Goal: Task Accomplishment & Management: Use online tool/utility

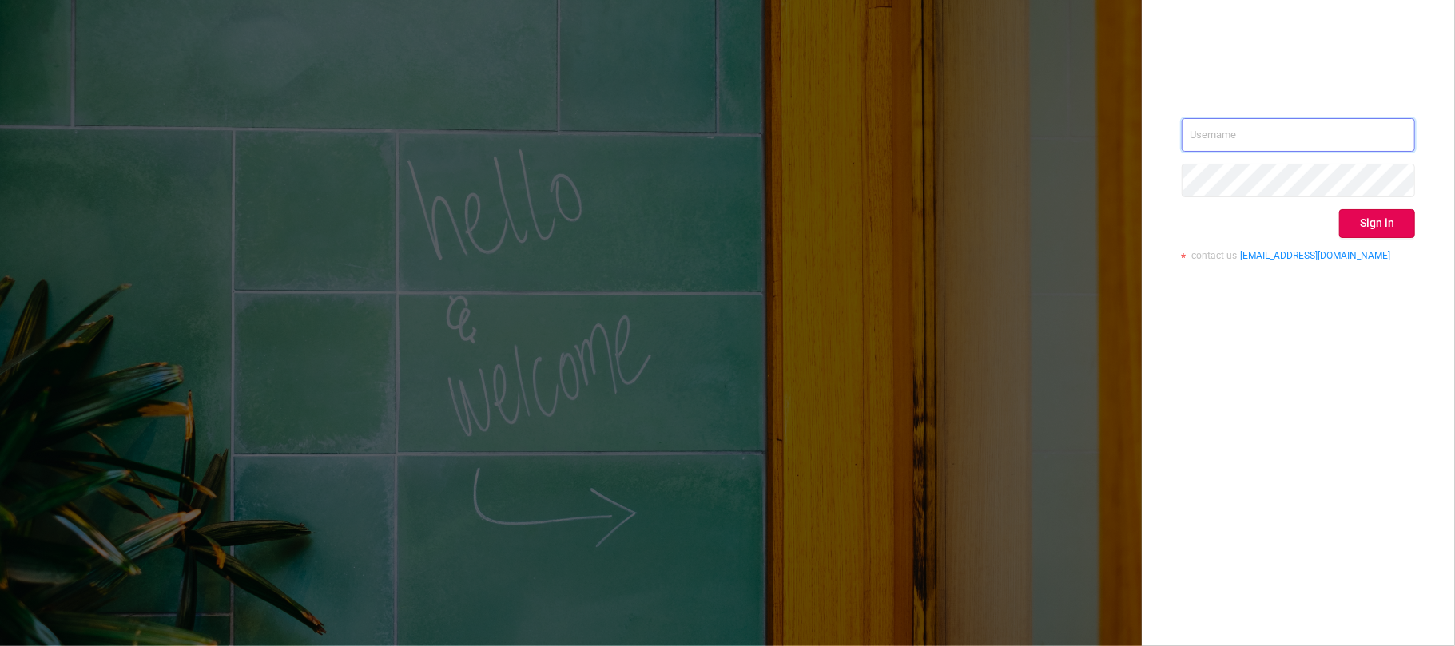
type input "[EMAIL_ADDRESS][DOMAIN_NAME]"
drag, startPoint x: 1371, startPoint y: 133, endPoint x: 1178, endPoint y: 149, distance: 194.0
click at [1178, 149] on div "svmadops@streamvisionmedia.com Sign in contact us info@protected.media" at bounding box center [1298, 323] width 313 height 646
click at [1382, 59] on div at bounding box center [1298, 67] width 233 height 22
type input "[EMAIL_ADDRESS][DOMAIN_NAME]"
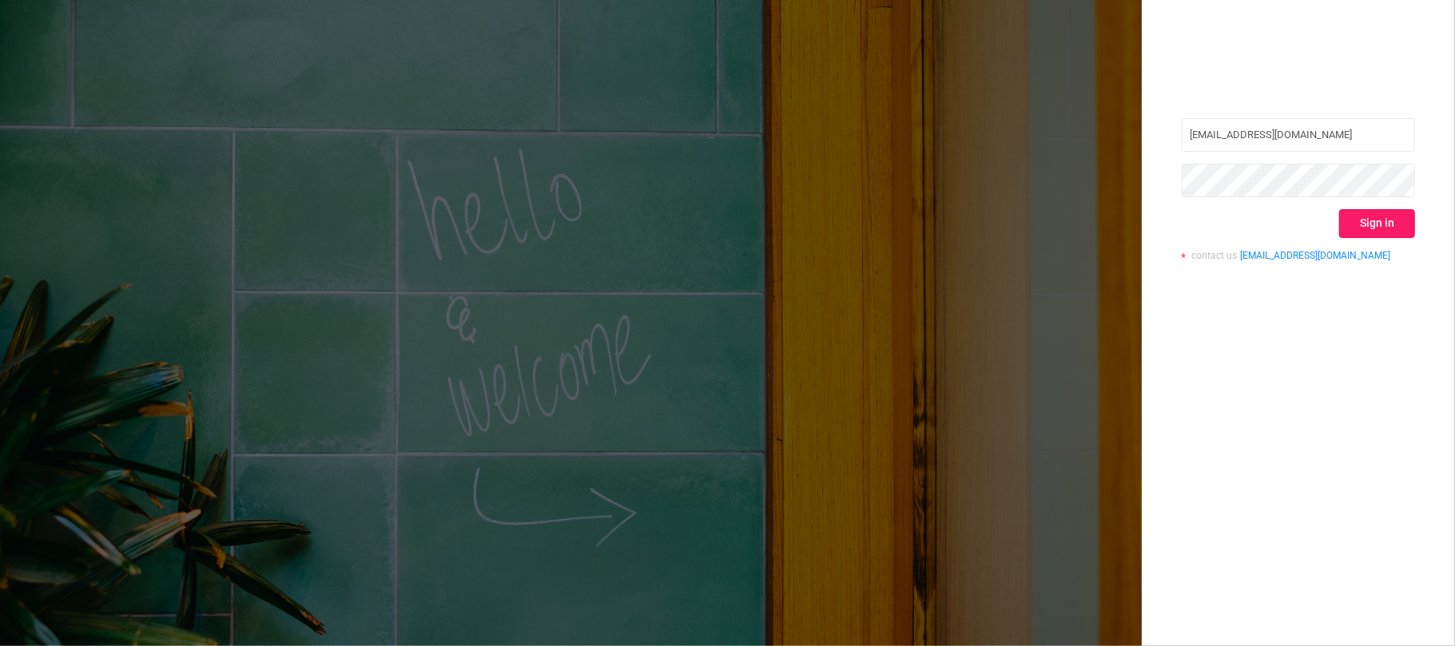
click at [1371, 224] on button "Sign in" at bounding box center [1377, 223] width 76 height 29
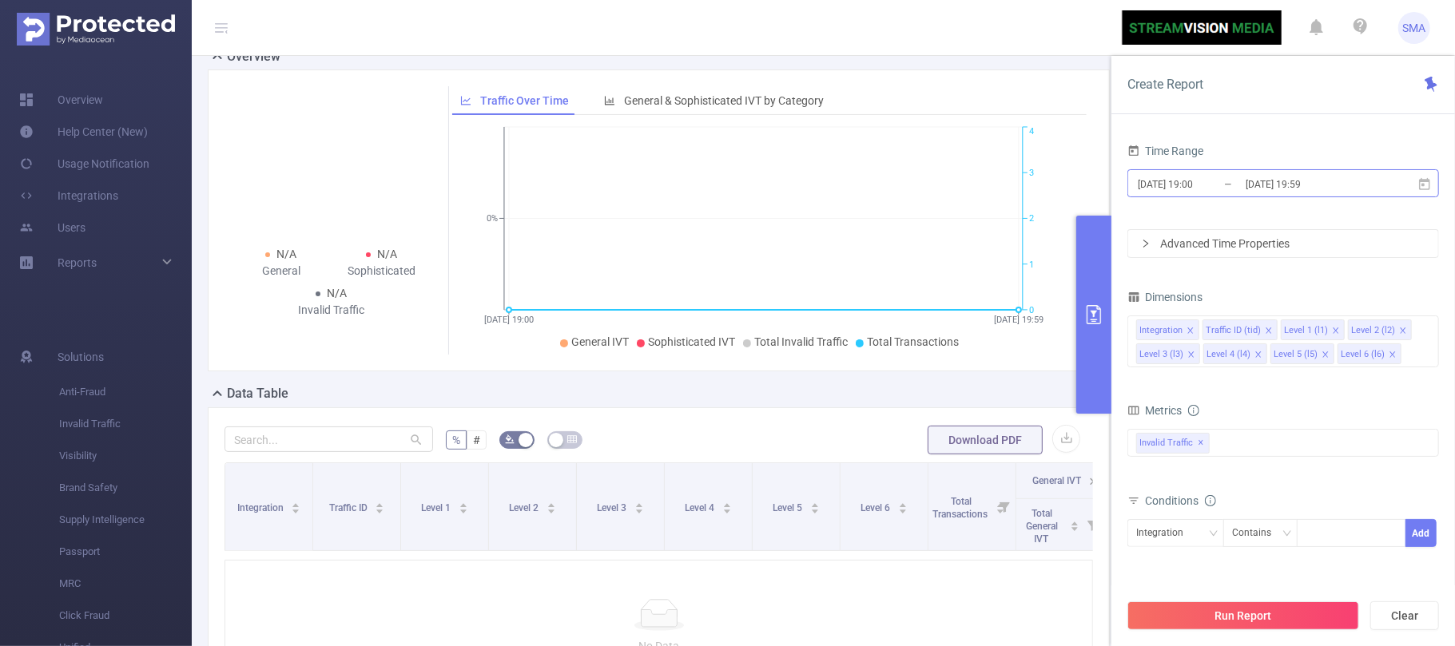
scroll to position [58, 0]
click at [1232, 181] on input "[DATE] 19:00" at bounding box center [1200, 184] width 129 height 22
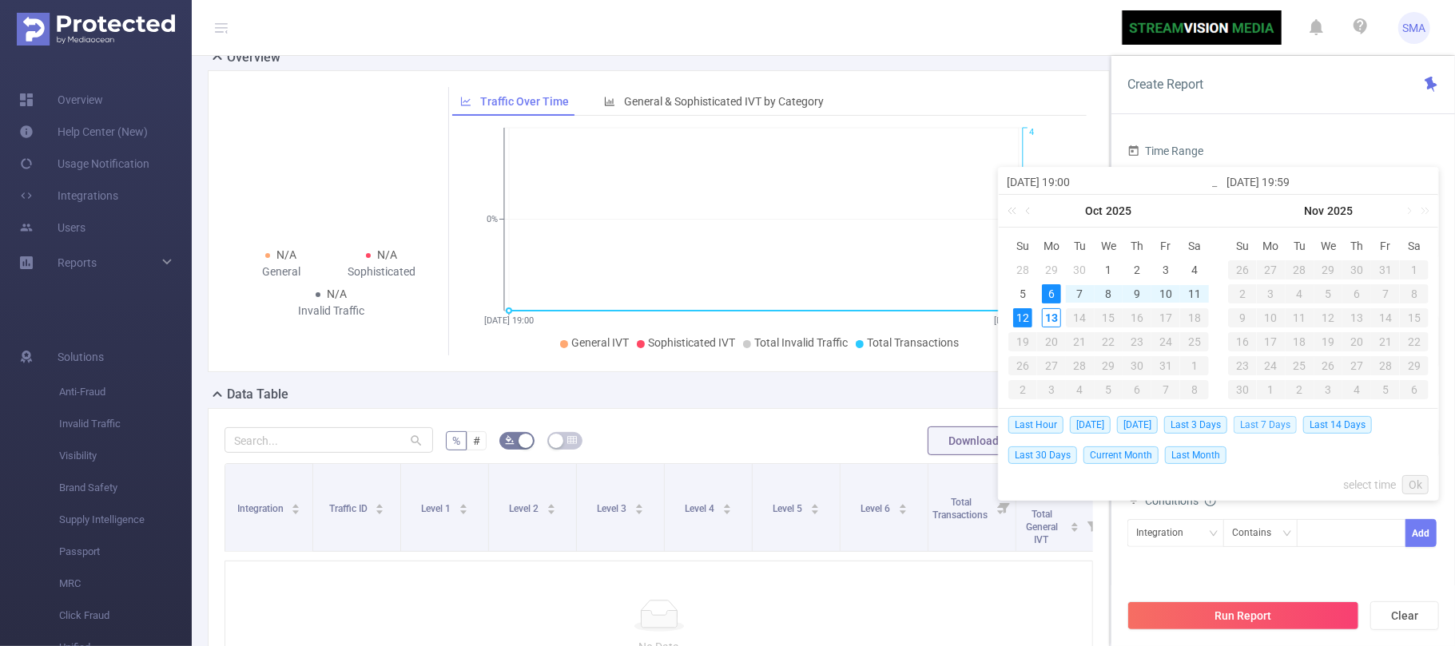
click at [1277, 426] on span "Last 7 Days" at bounding box center [1265, 425] width 63 height 18
type input "[DATE] 00:00"
type input "[DATE] 23:59"
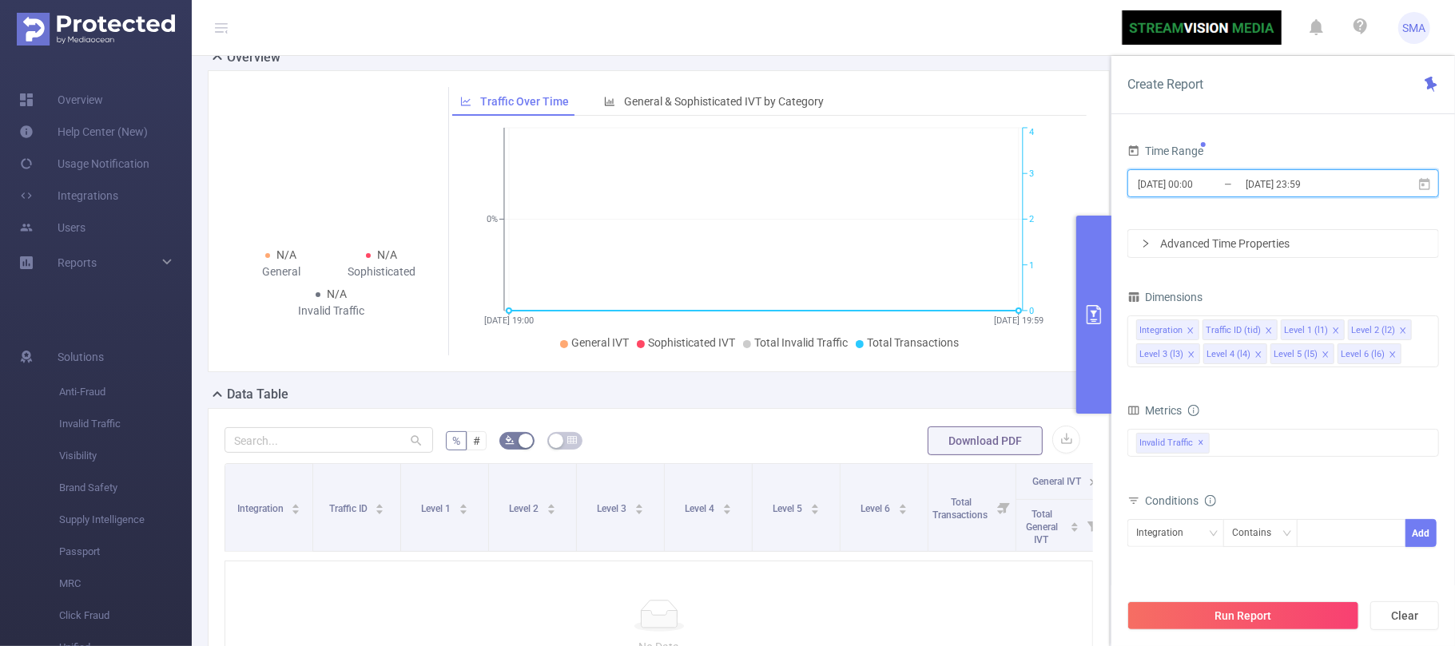
scroll to position [0, 0]
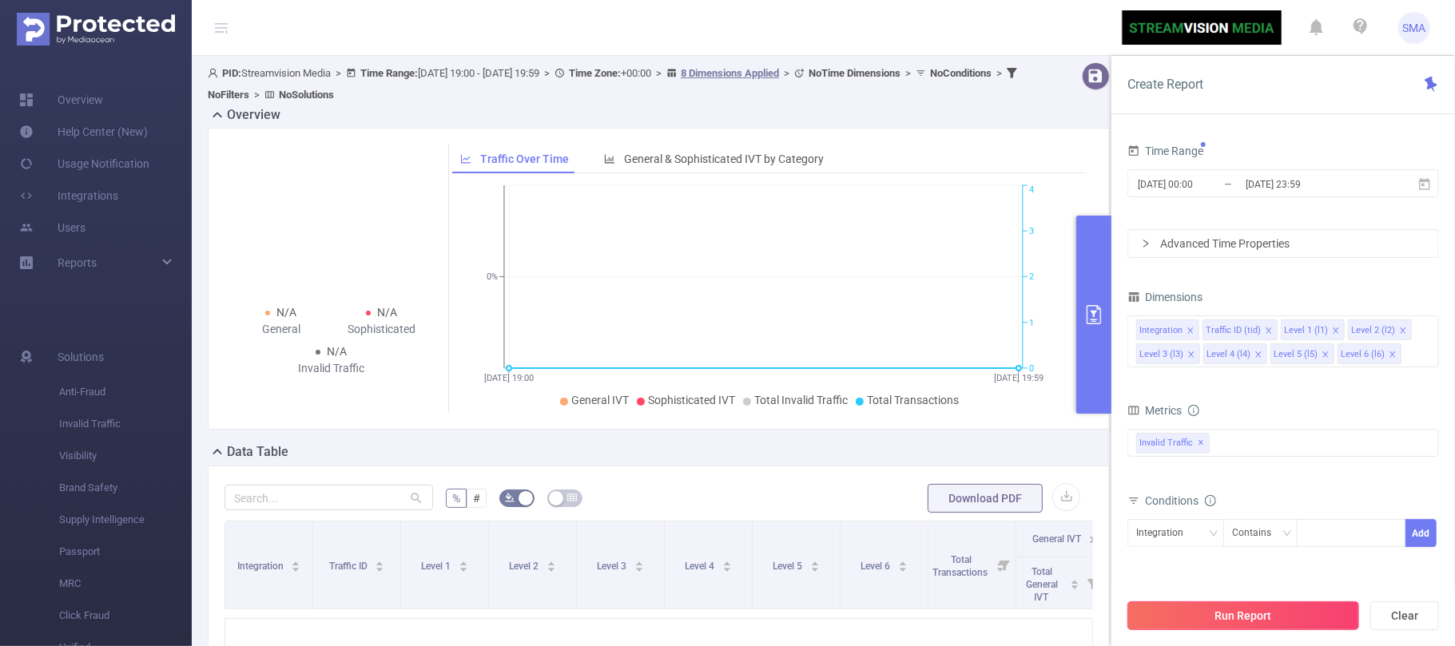
click at [1245, 614] on button "Run Report" at bounding box center [1243, 616] width 232 height 29
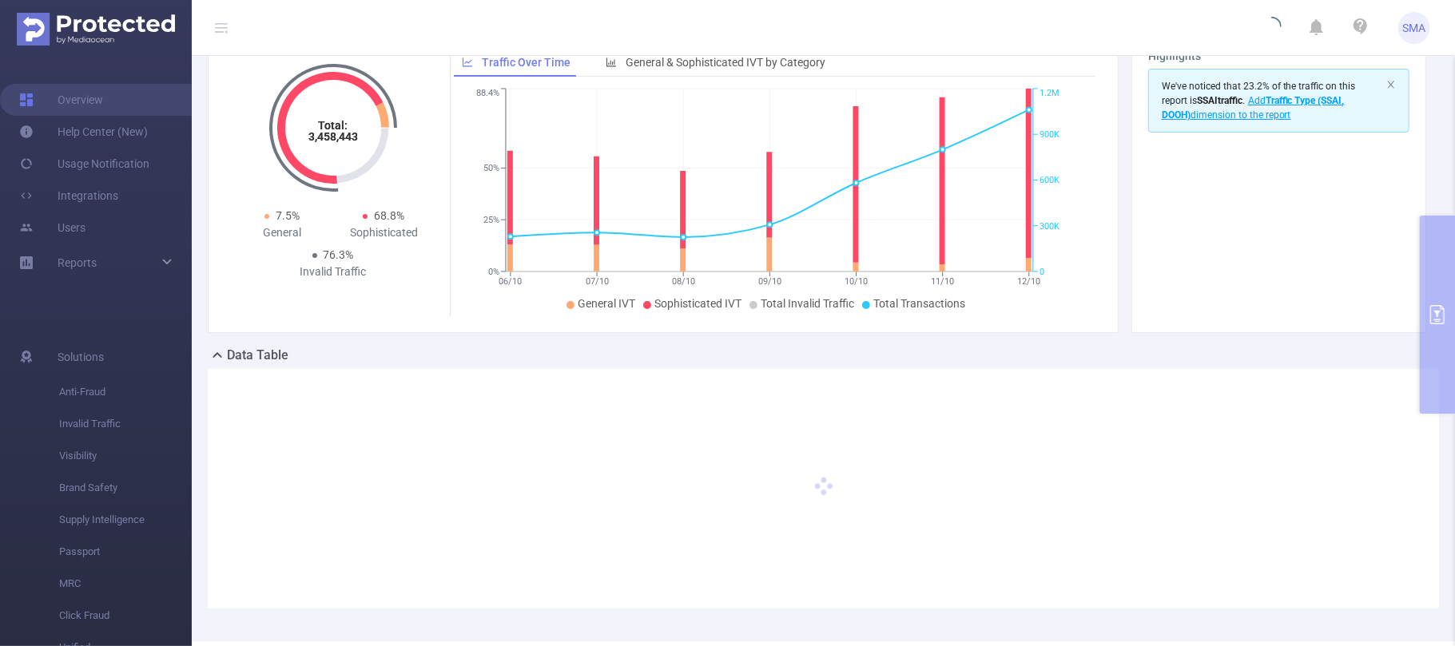
scroll to position [145, 0]
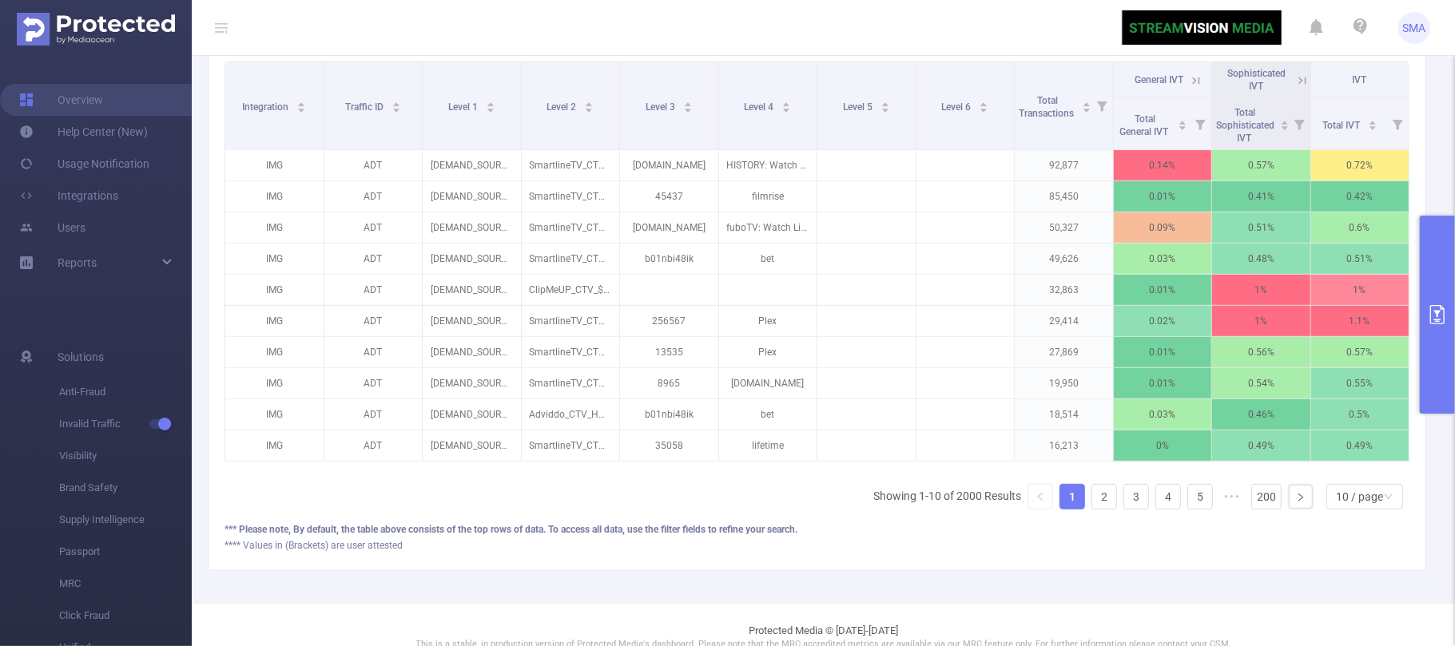
scroll to position [464, 0]
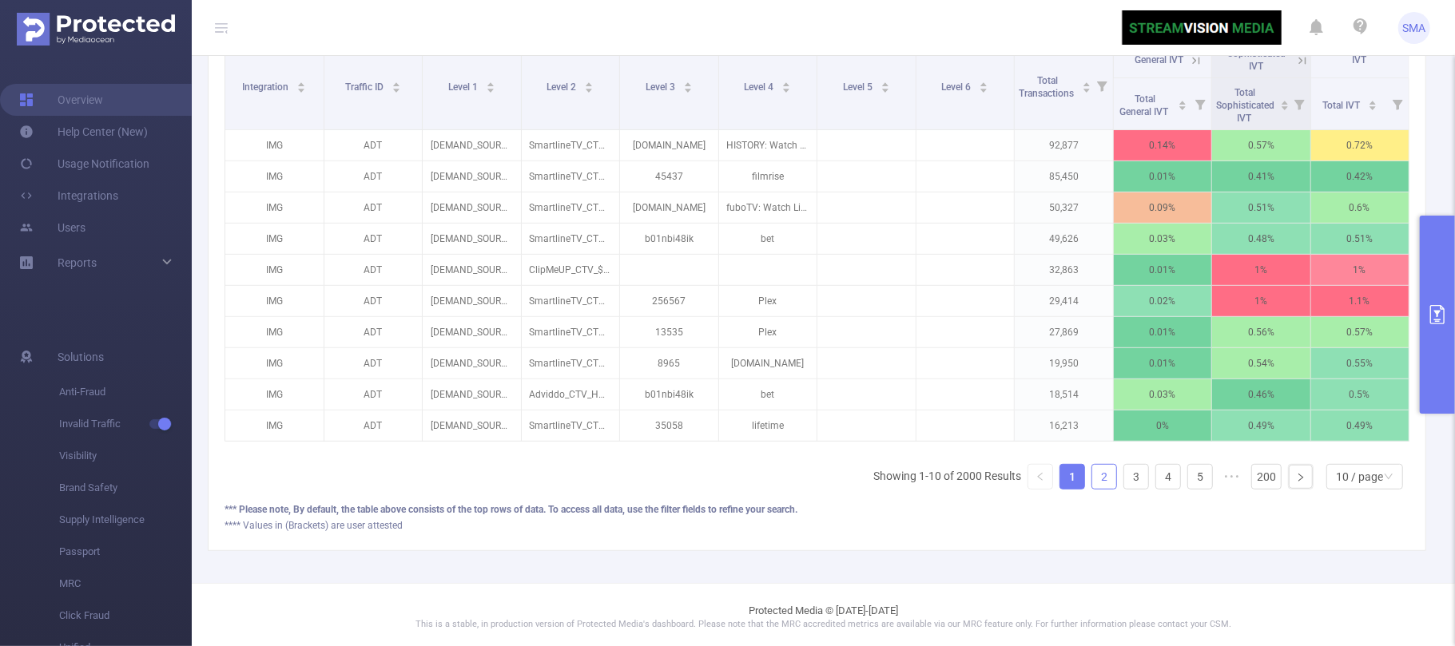
click at [1092, 489] on link "2" at bounding box center [1104, 477] width 24 height 24
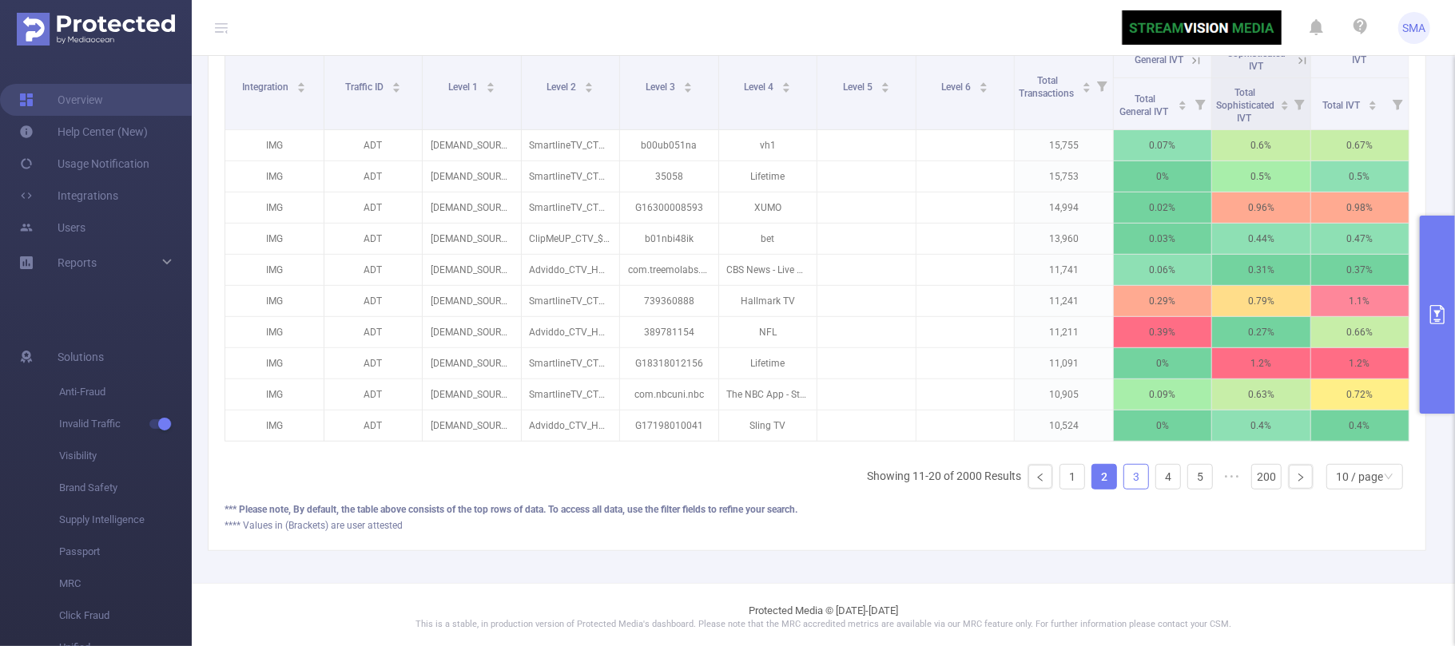
click at [1124, 489] on link "3" at bounding box center [1136, 477] width 24 height 24
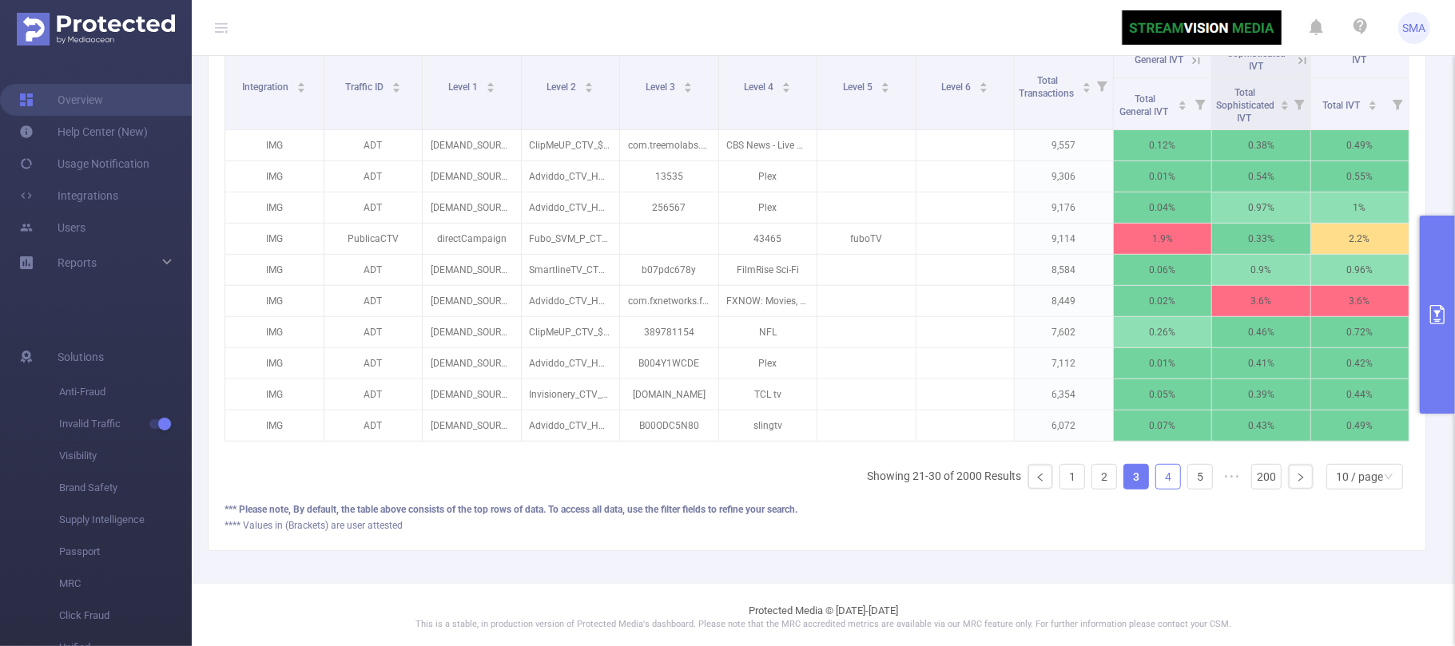
click at [1156, 489] on link "4" at bounding box center [1168, 477] width 24 height 24
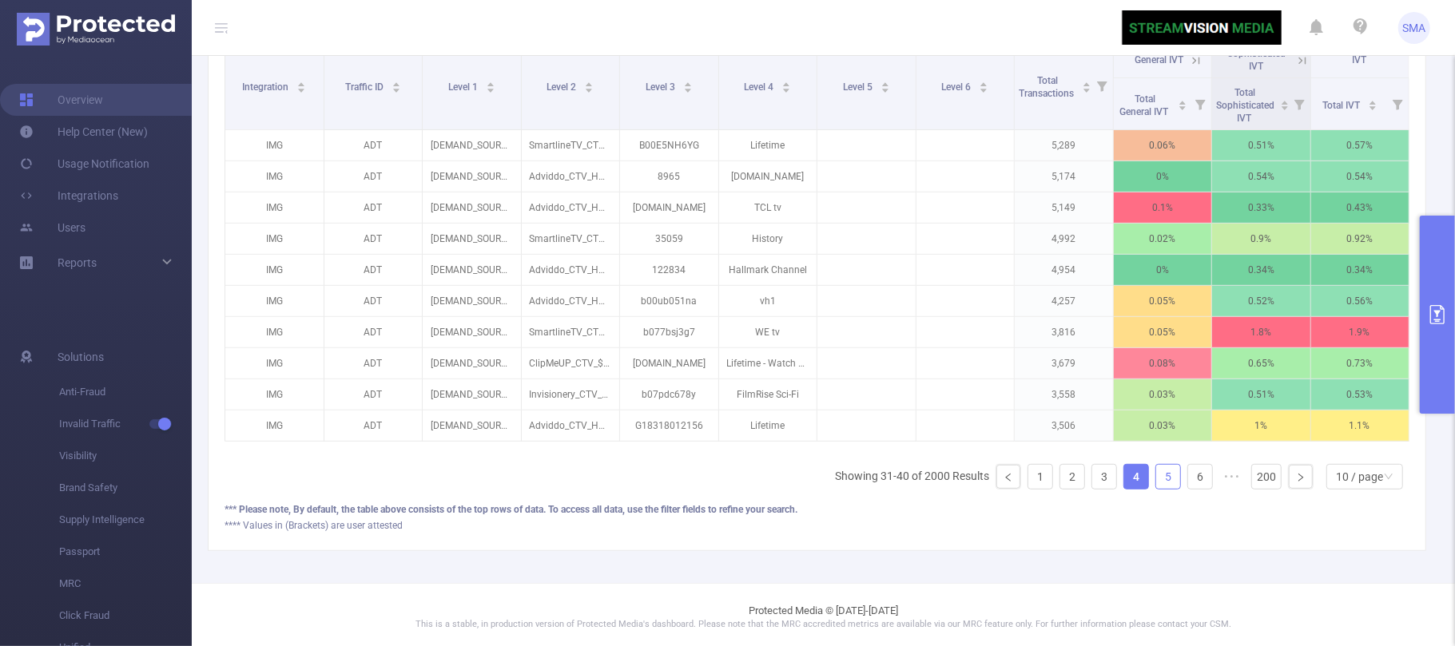
click at [1156, 489] on link "5" at bounding box center [1168, 477] width 24 height 24
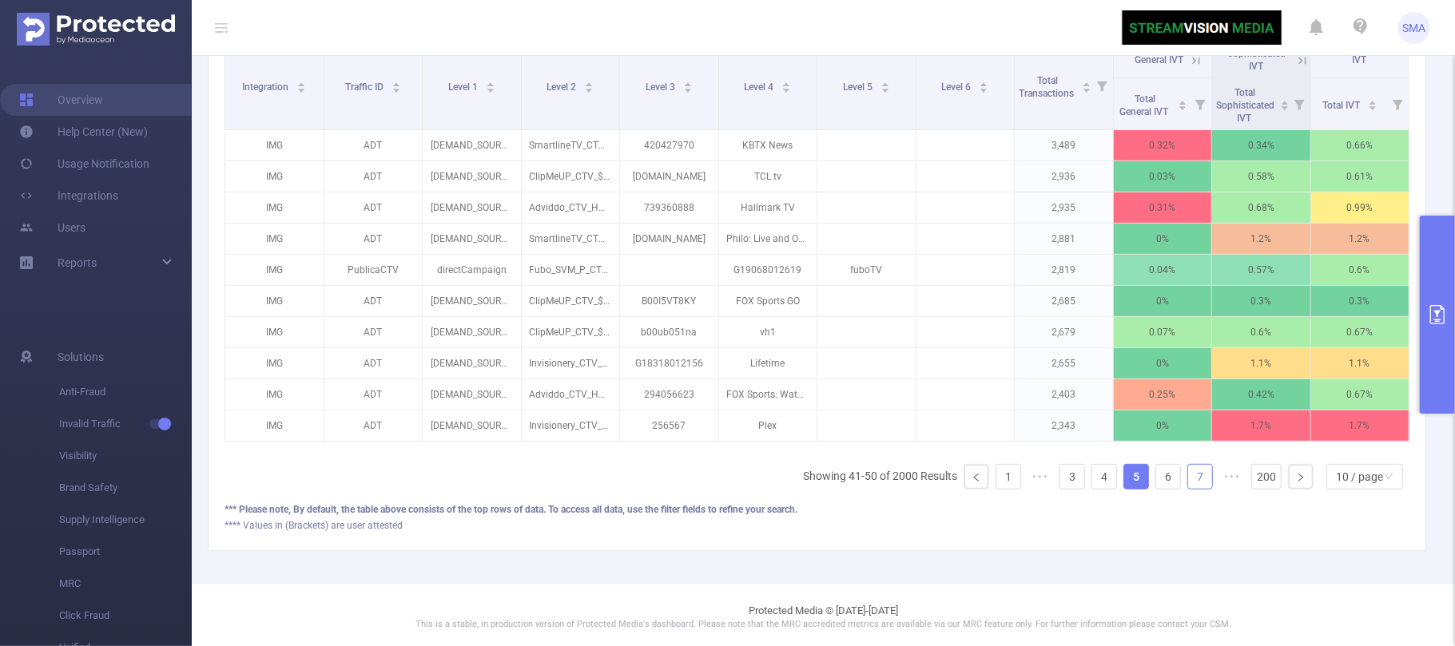
click at [1188, 489] on link "7" at bounding box center [1200, 477] width 24 height 24
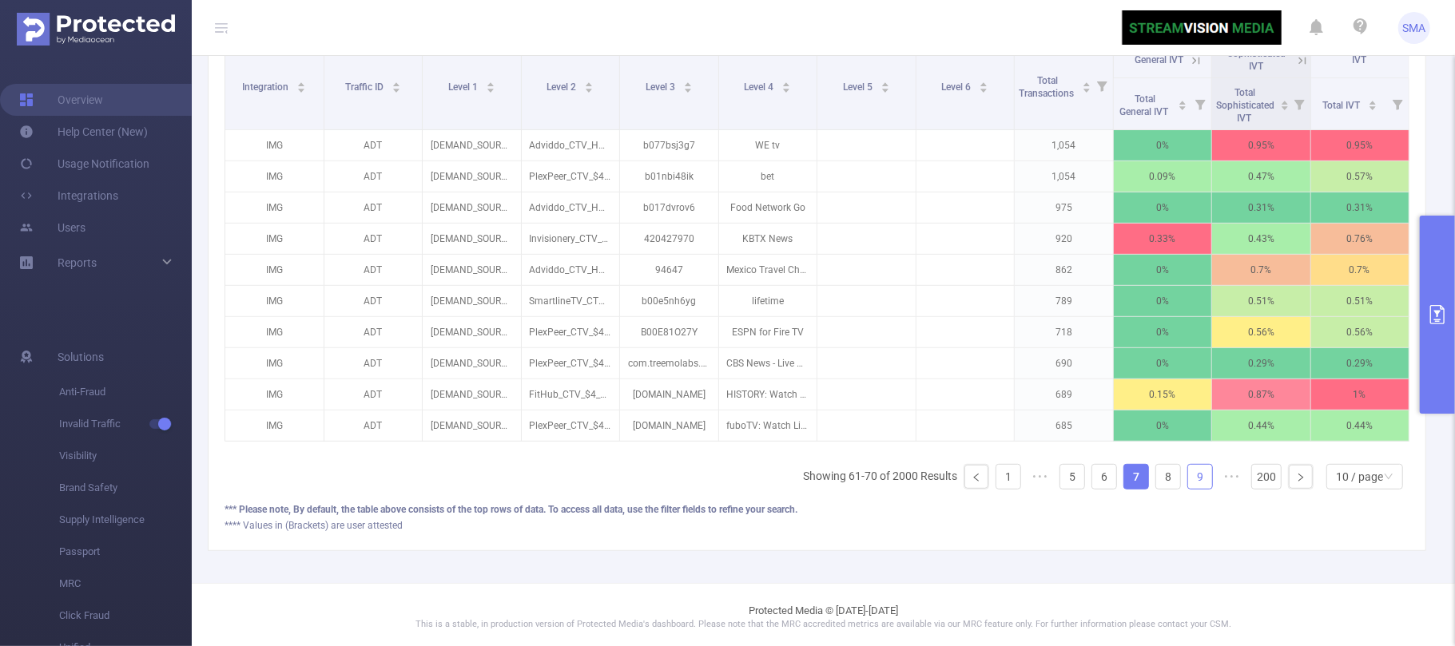
click at [1188, 489] on link "9" at bounding box center [1200, 477] width 24 height 24
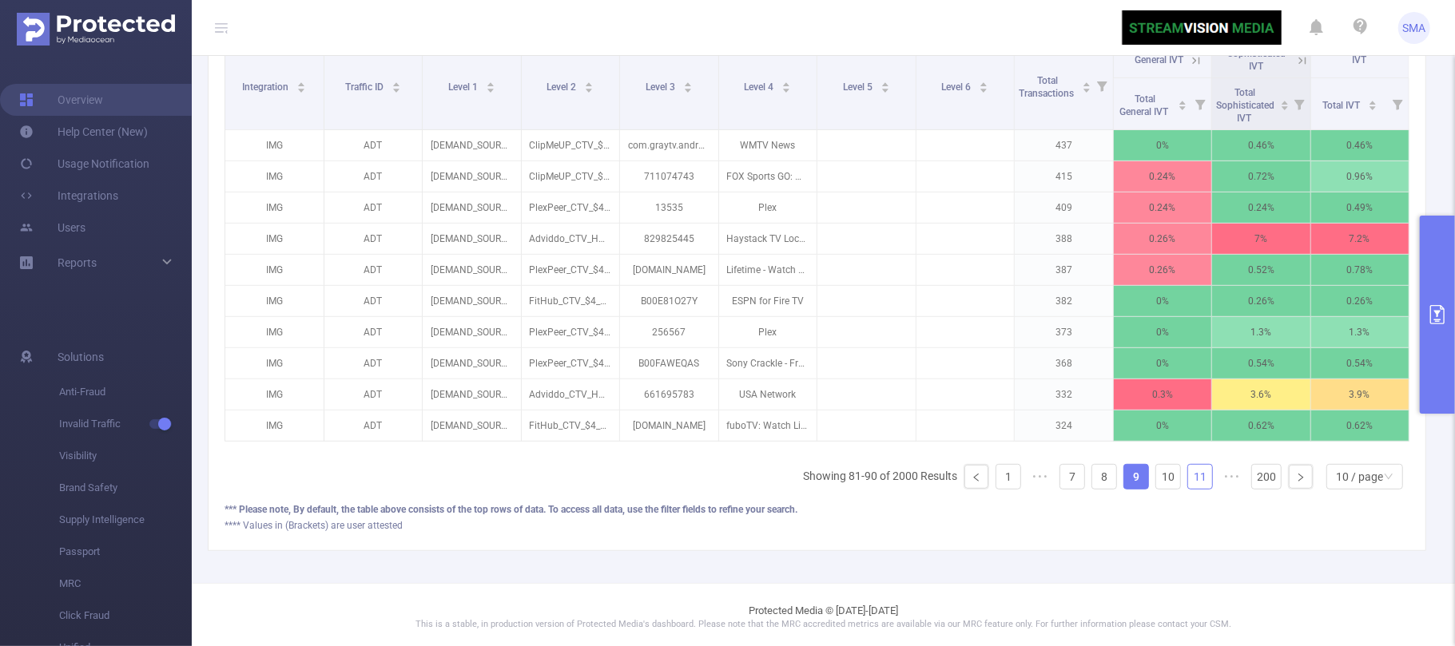
click at [1188, 489] on link "11" at bounding box center [1200, 477] width 24 height 24
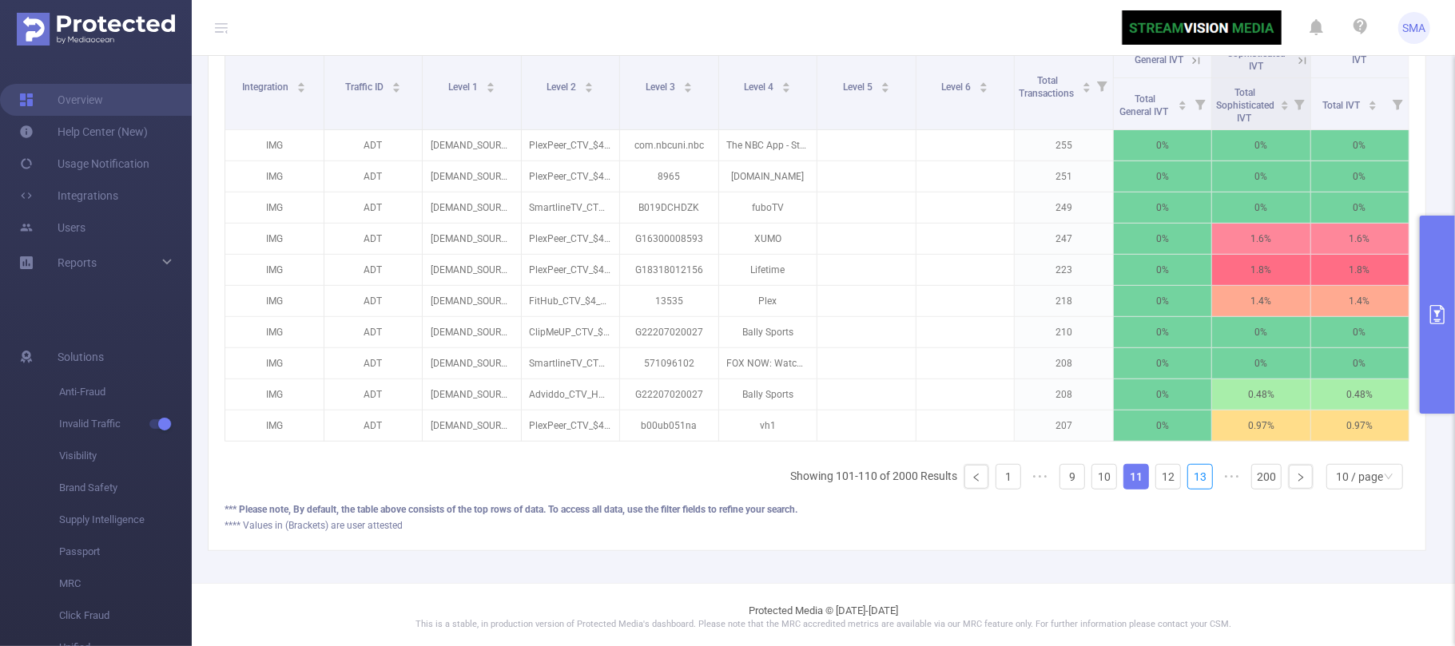
click at [1188, 489] on link "13" at bounding box center [1200, 477] width 24 height 24
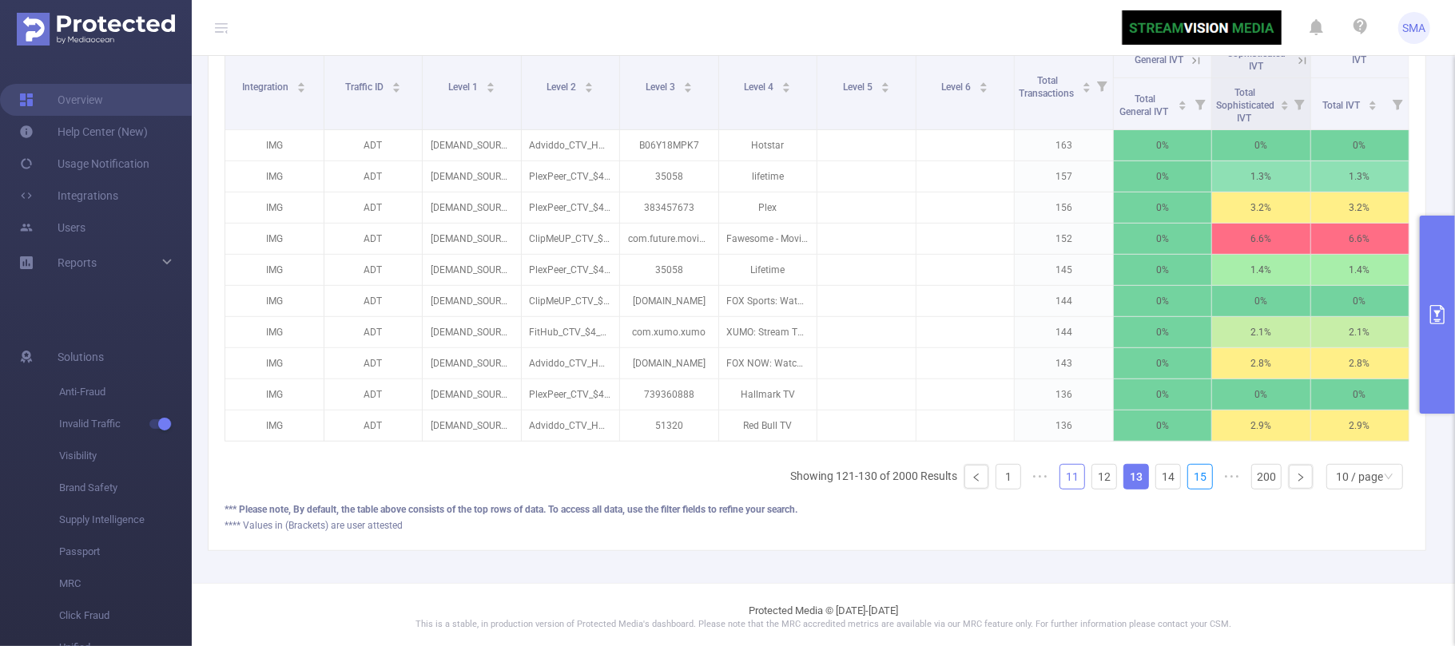
click at [1188, 489] on link "15" at bounding box center [1200, 477] width 24 height 24
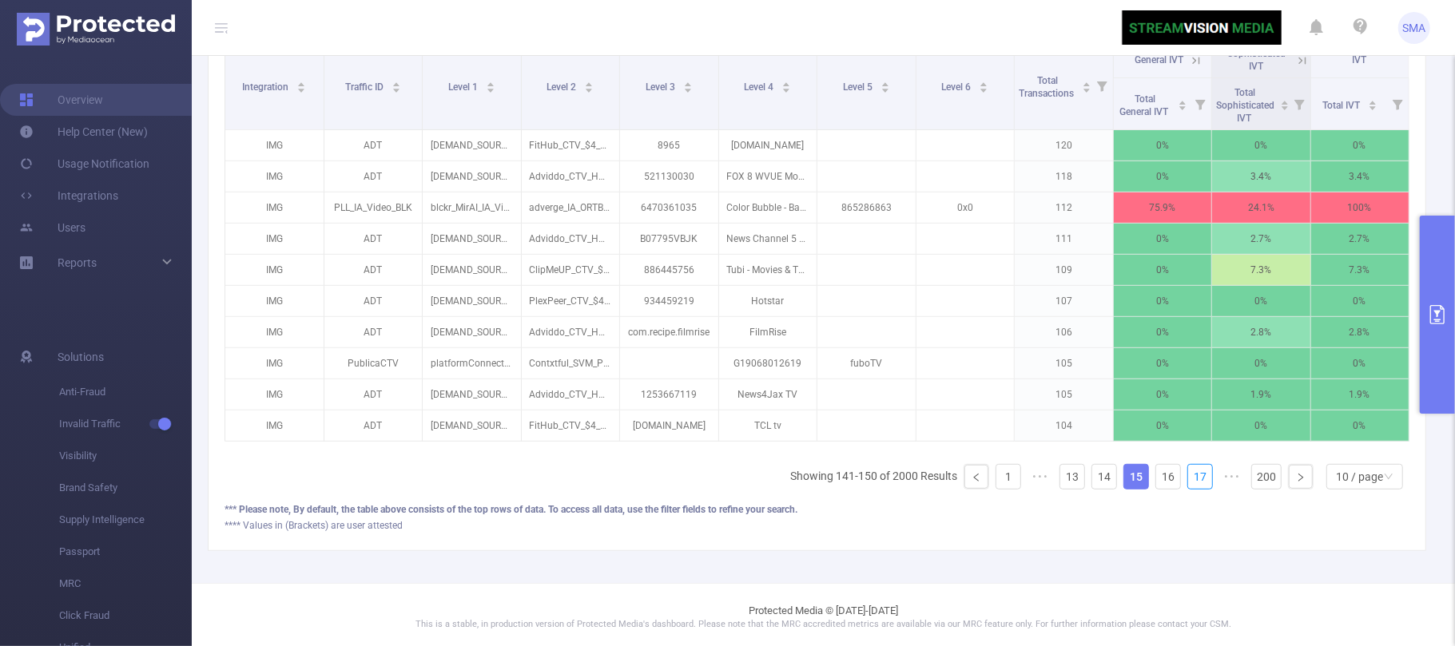
click at [1188, 489] on link "17" at bounding box center [1200, 477] width 24 height 24
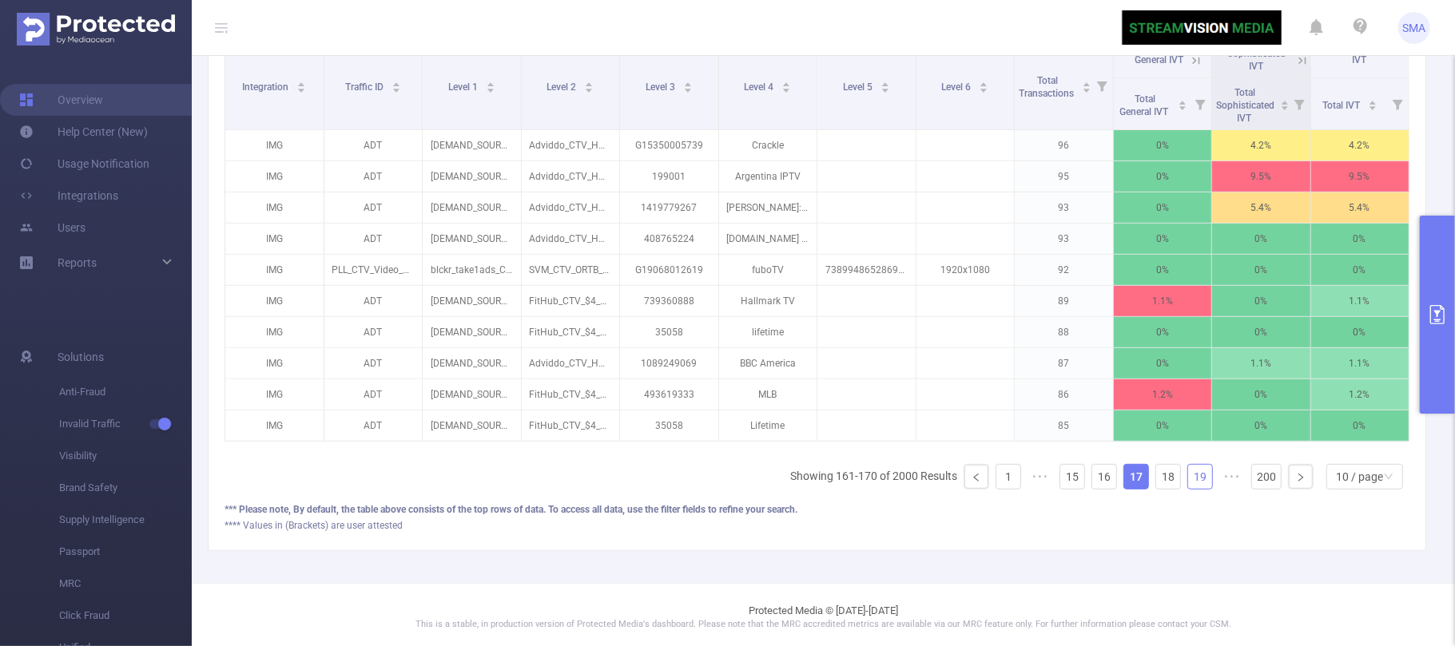
click at [1188, 489] on link "19" at bounding box center [1200, 477] width 24 height 24
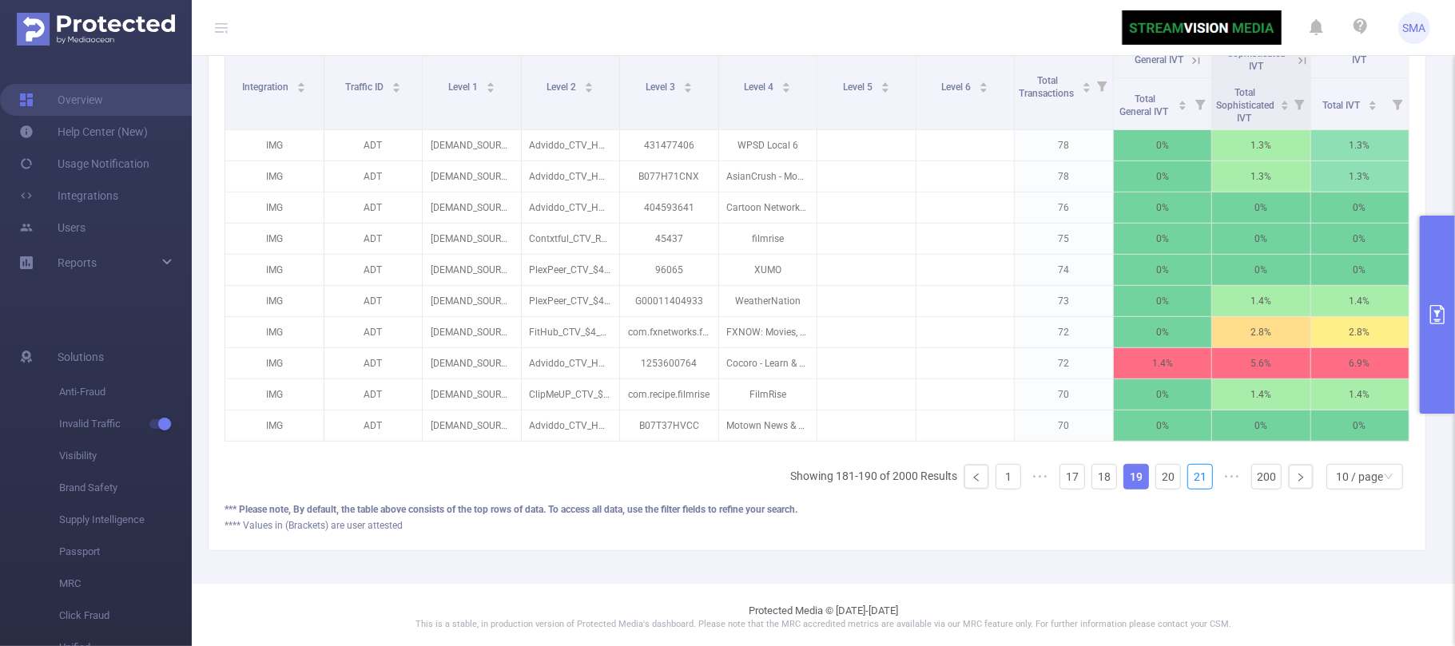
click at [1188, 489] on link "21" at bounding box center [1200, 477] width 24 height 24
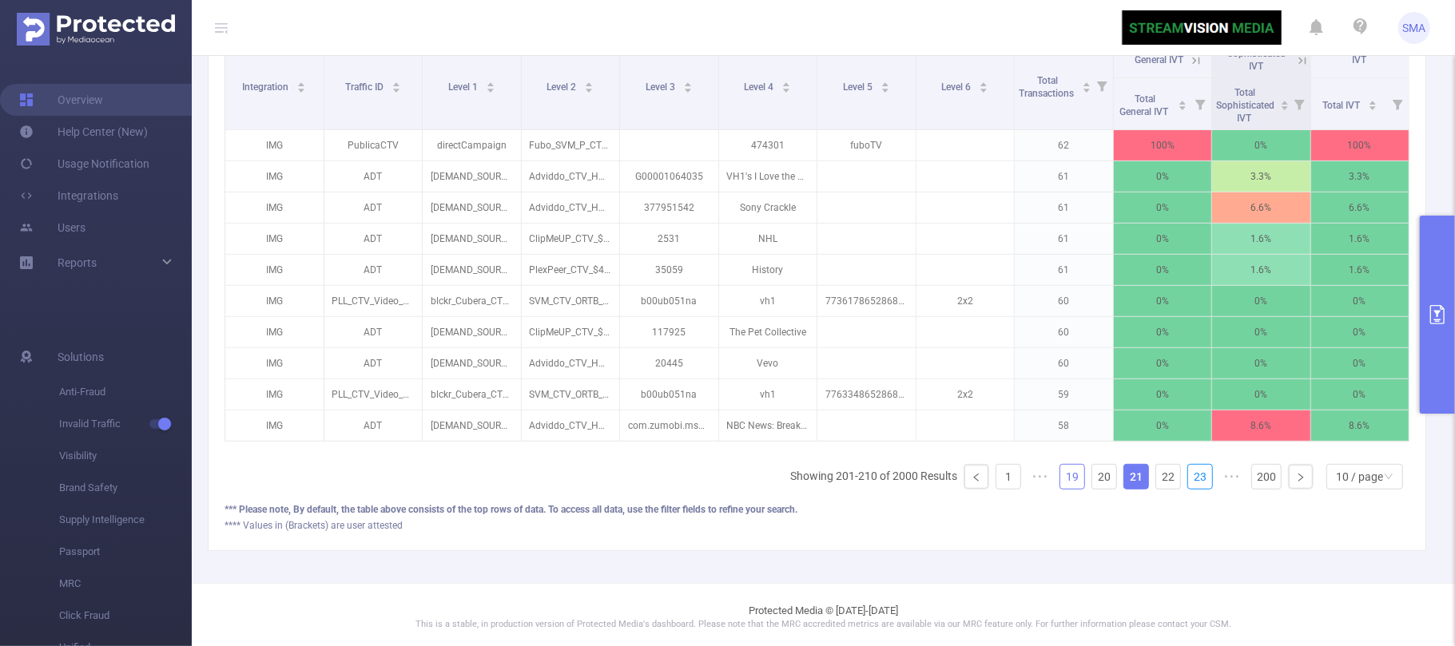
click at [1188, 489] on link "23" at bounding box center [1200, 477] width 24 height 24
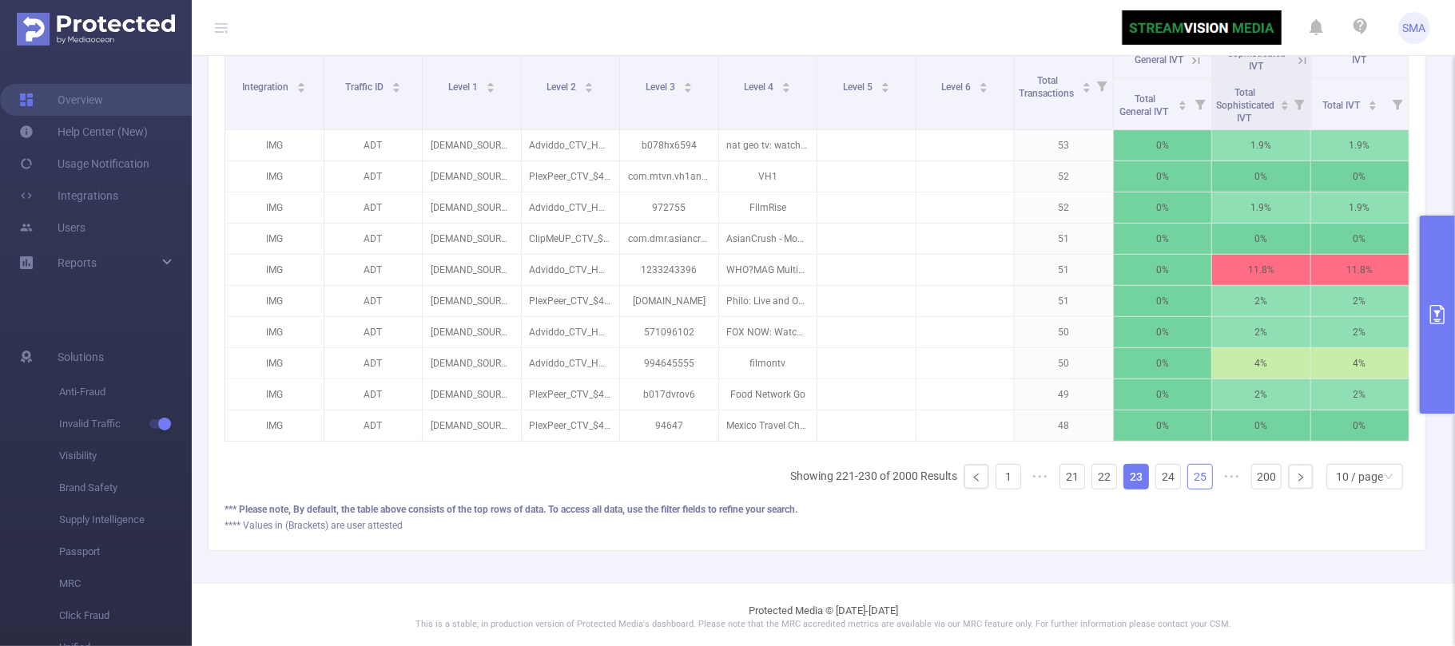
click at [1188, 489] on link "25" at bounding box center [1200, 477] width 24 height 24
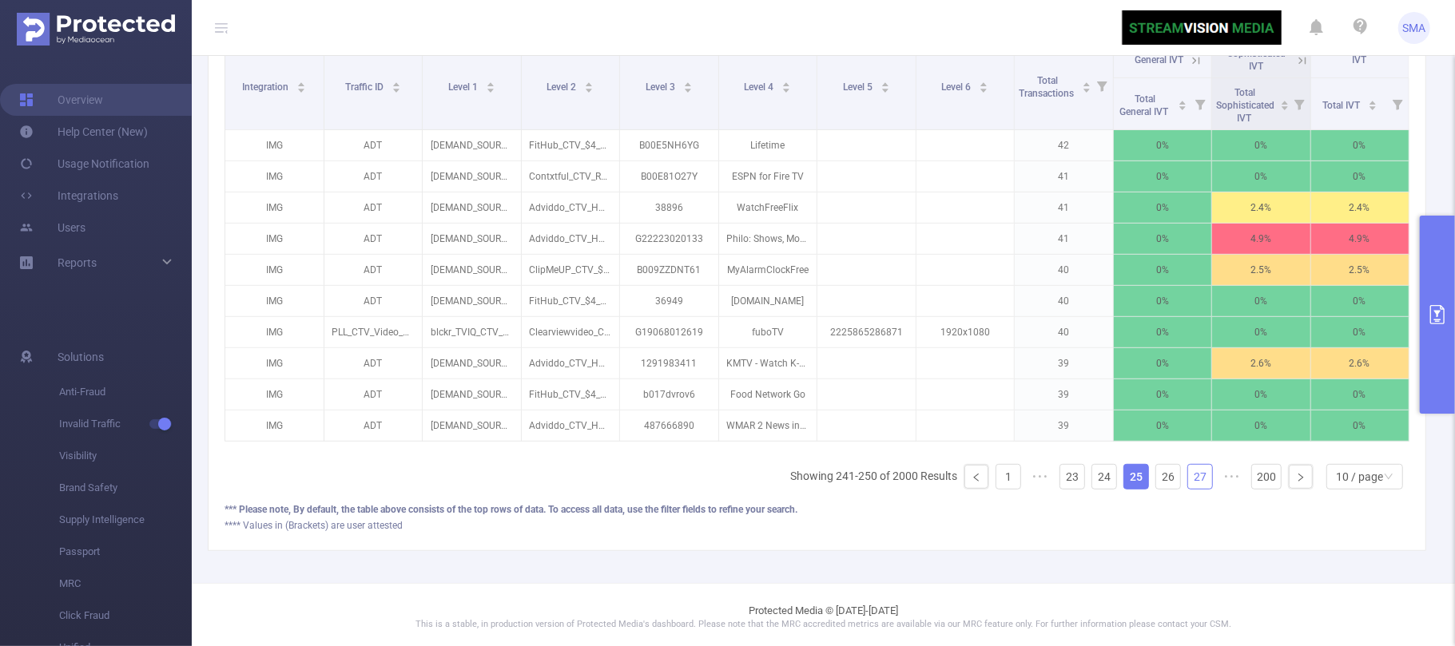
click at [1188, 489] on link "27" at bounding box center [1200, 477] width 24 height 24
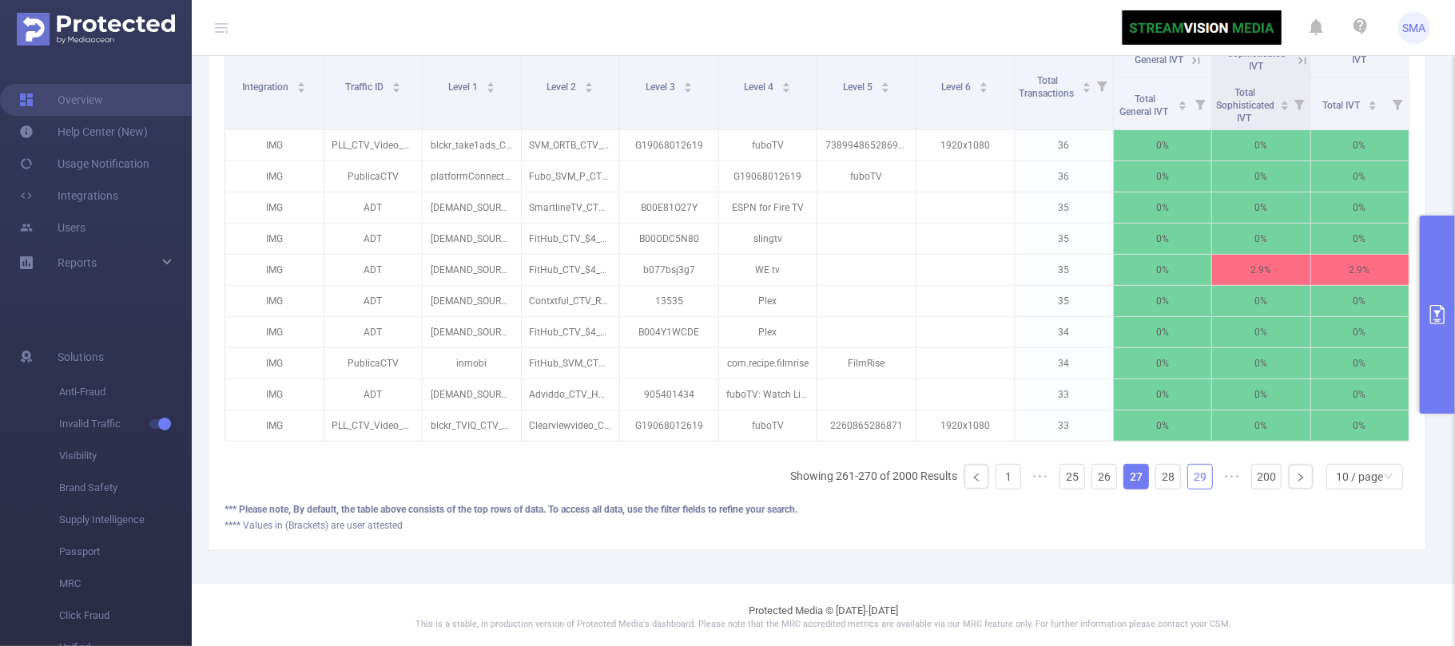
click at [1188, 489] on link "29" at bounding box center [1200, 477] width 24 height 24
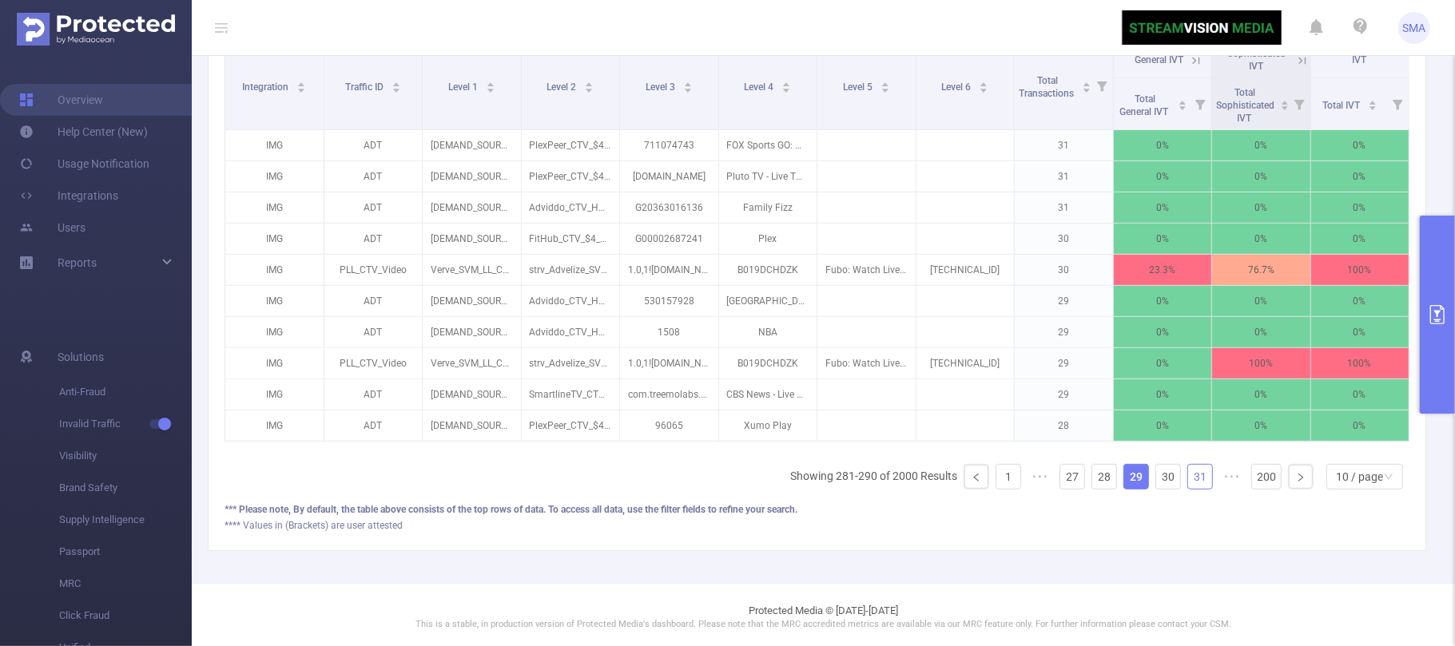
click at [1188, 489] on link "31" at bounding box center [1200, 477] width 24 height 24
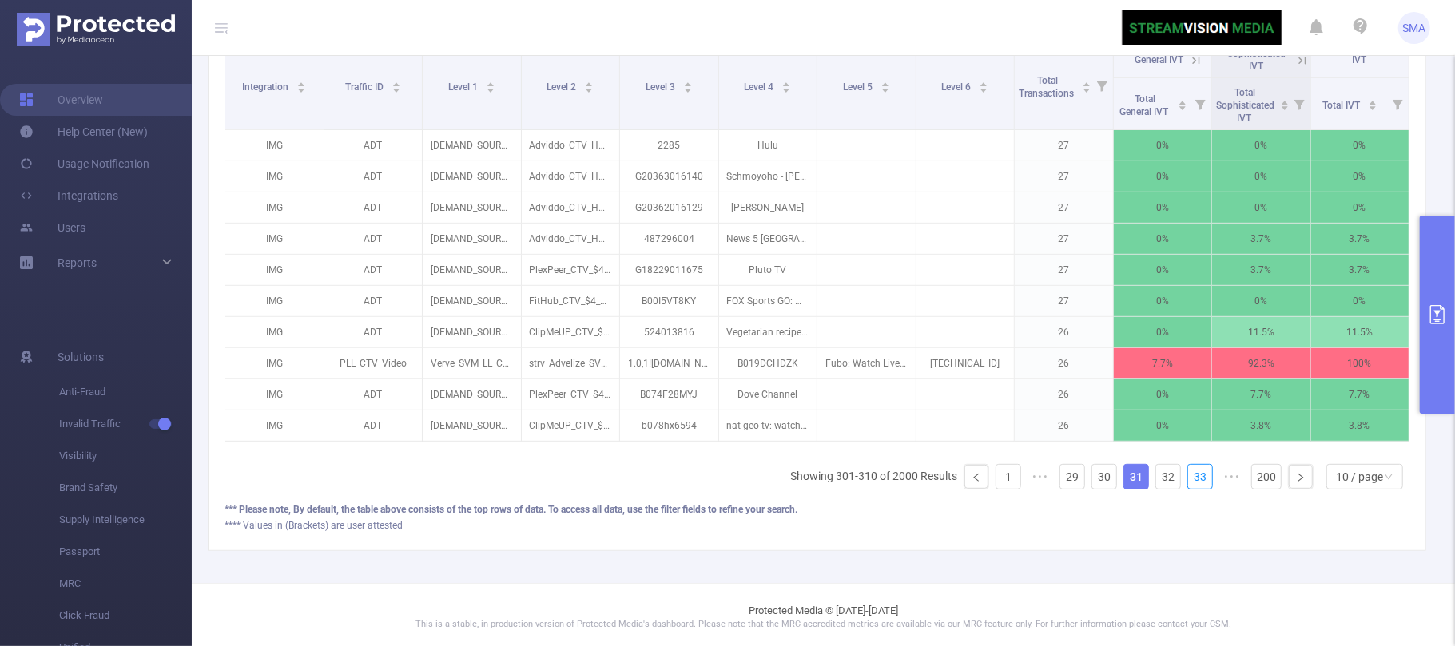
click at [1188, 489] on link "33" at bounding box center [1200, 477] width 24 height 24
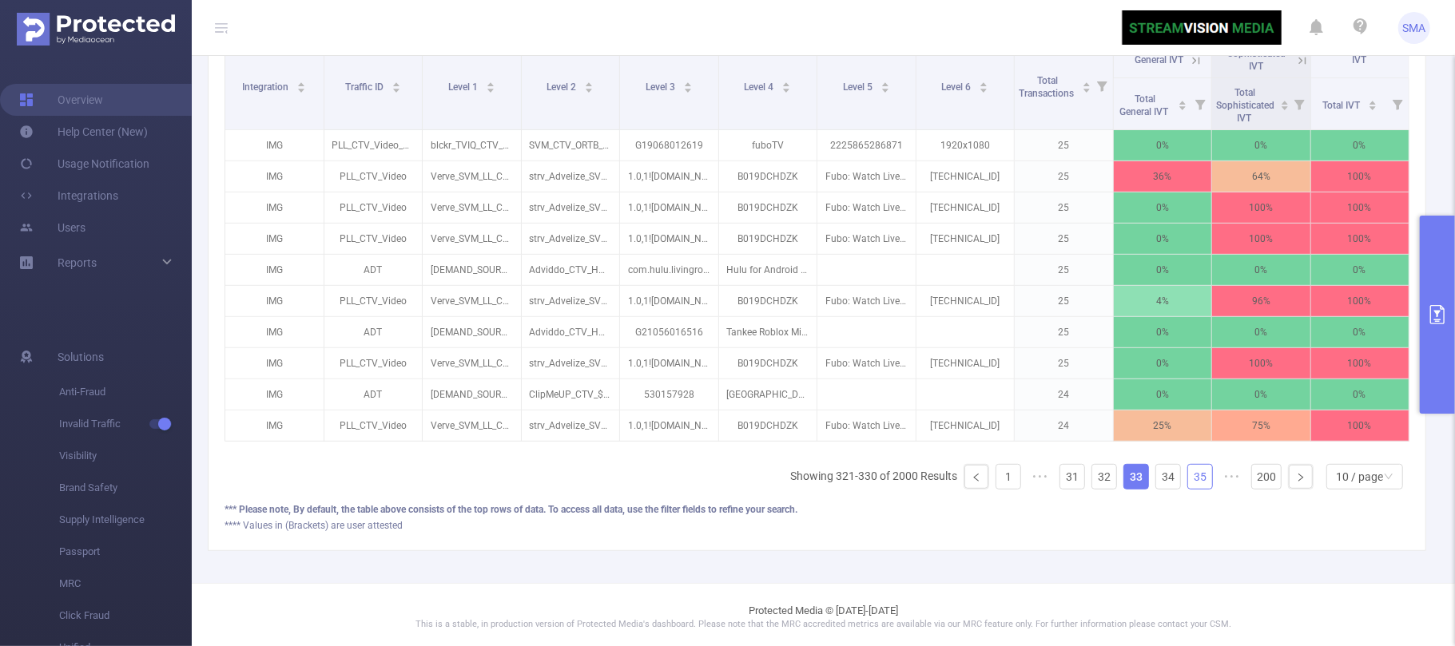
click at [1188, 489] on link "35" at bounding box center [1200, 477] width 24 height 24
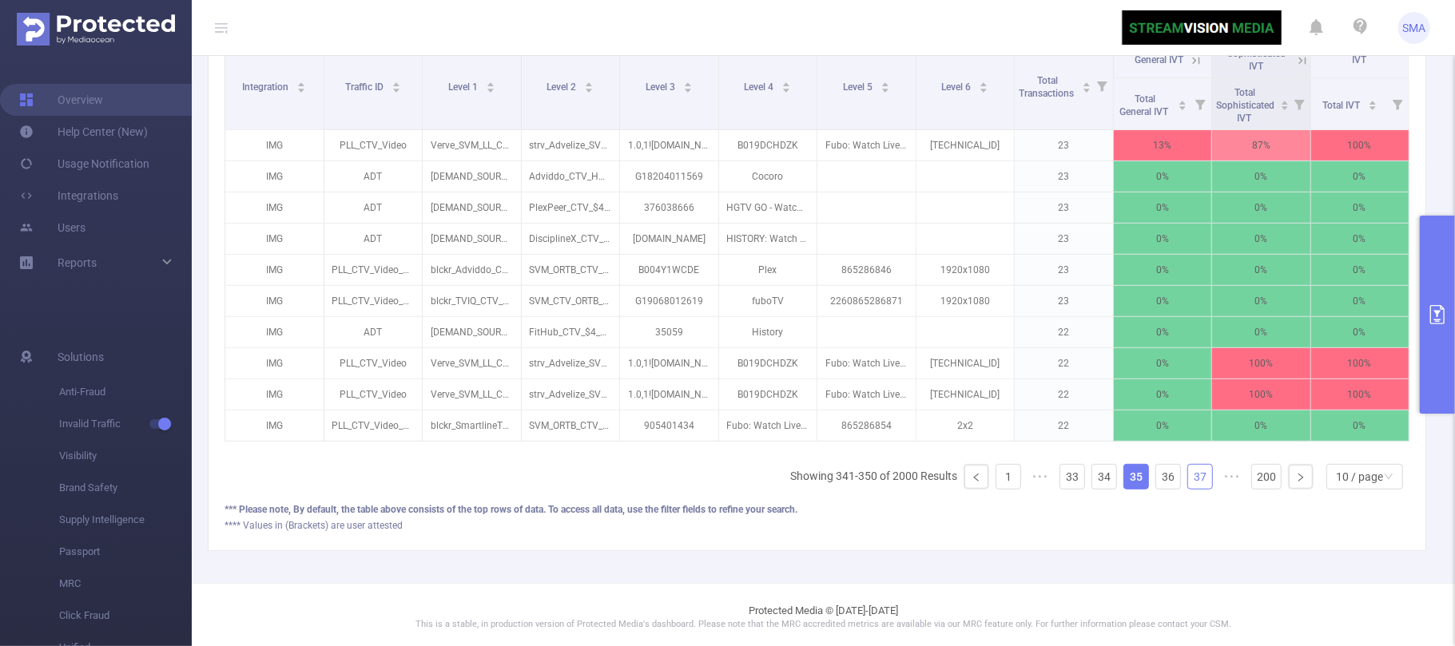
click at [1188, 489] on link "37" at bounding box center [1200, 477] width 24 height 24
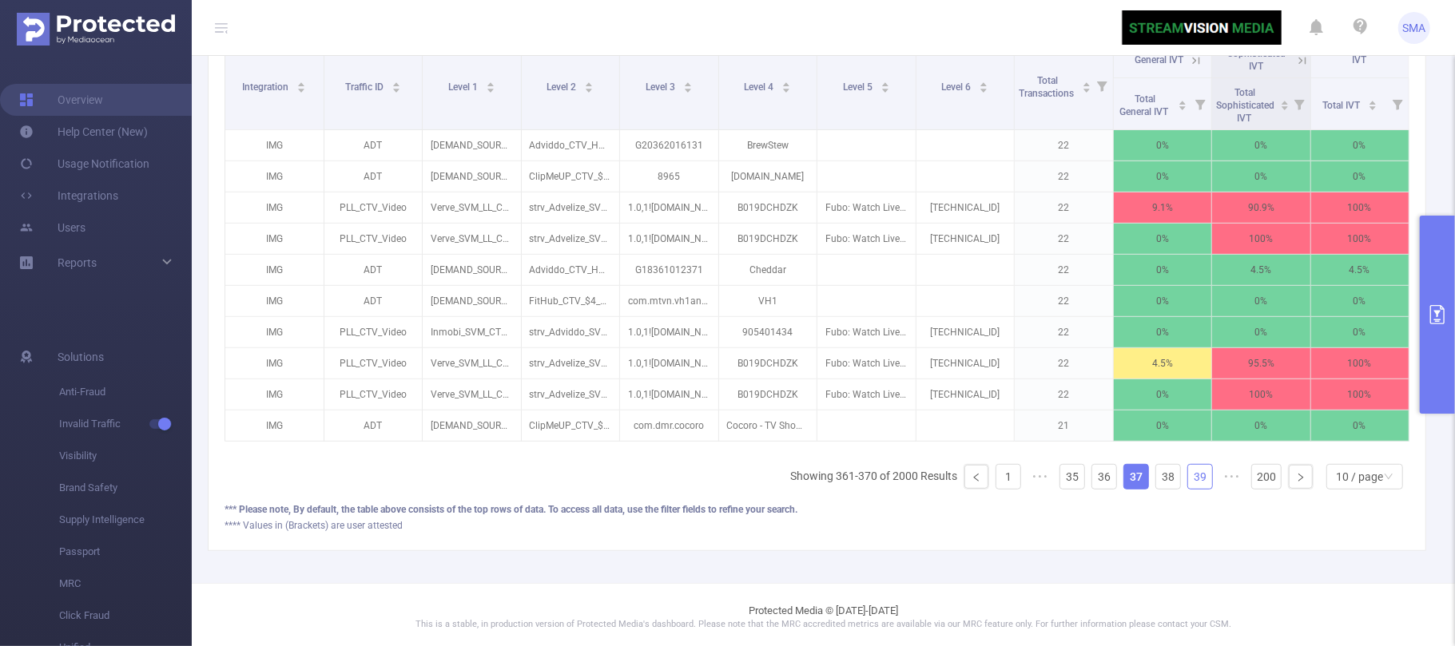
click at [1188, 489] on link "39" at bounding box center [1200, 477] width 24 height 24
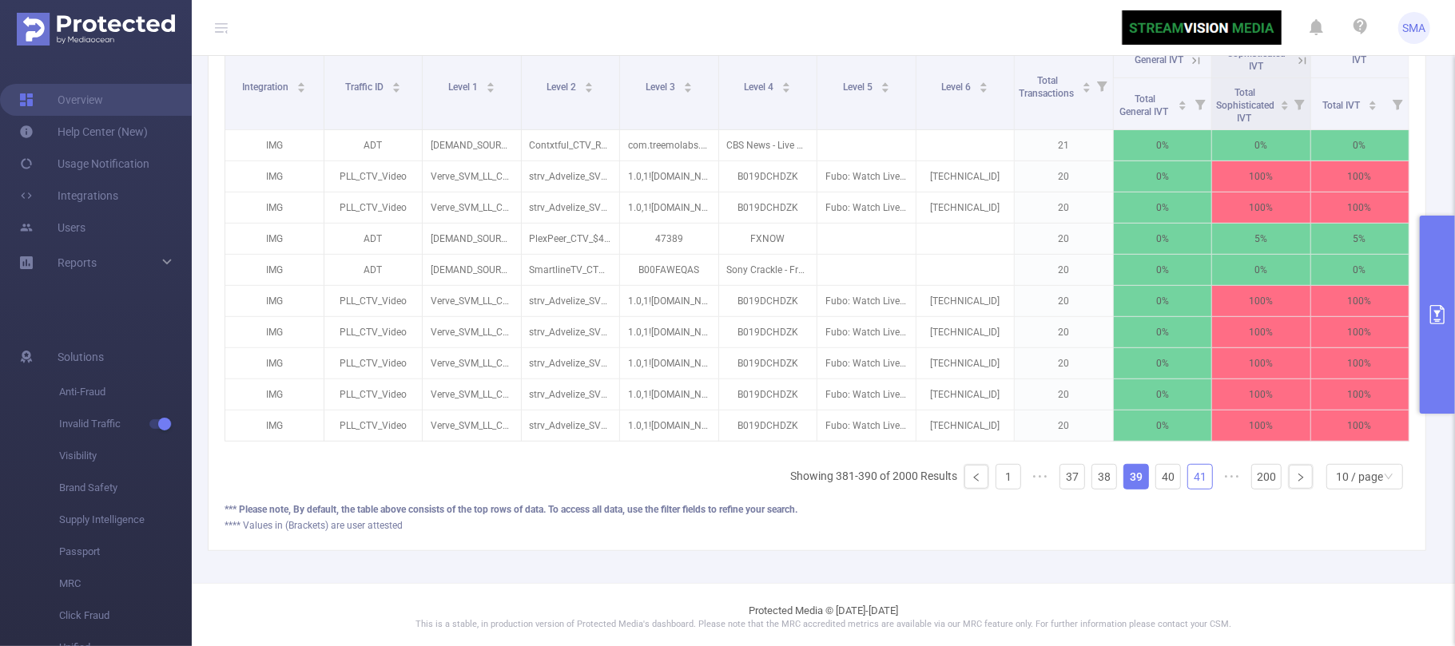
click at [1188, 489] on link "41" at bounding box center [1200, 477] width 24 height 24
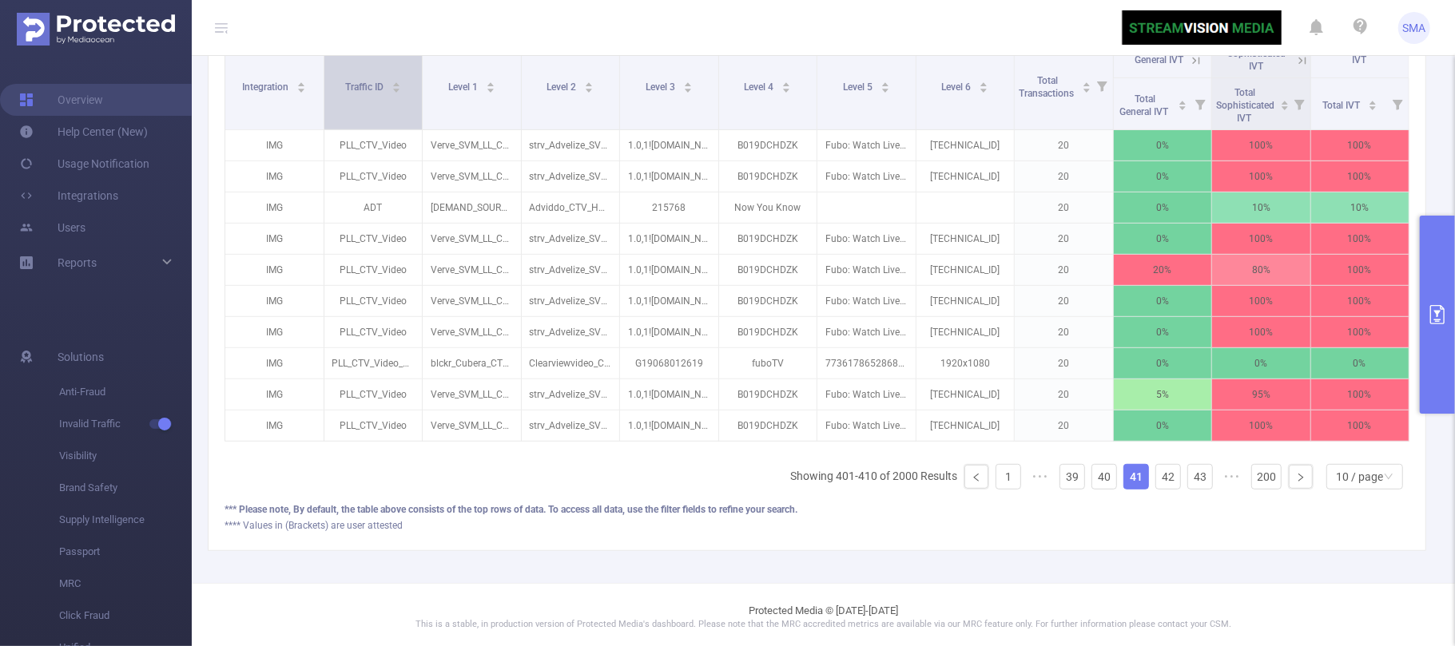
click at [395, 91] on icon "icon: caret-down" at bounding box center [396, 91] width 6 height 4
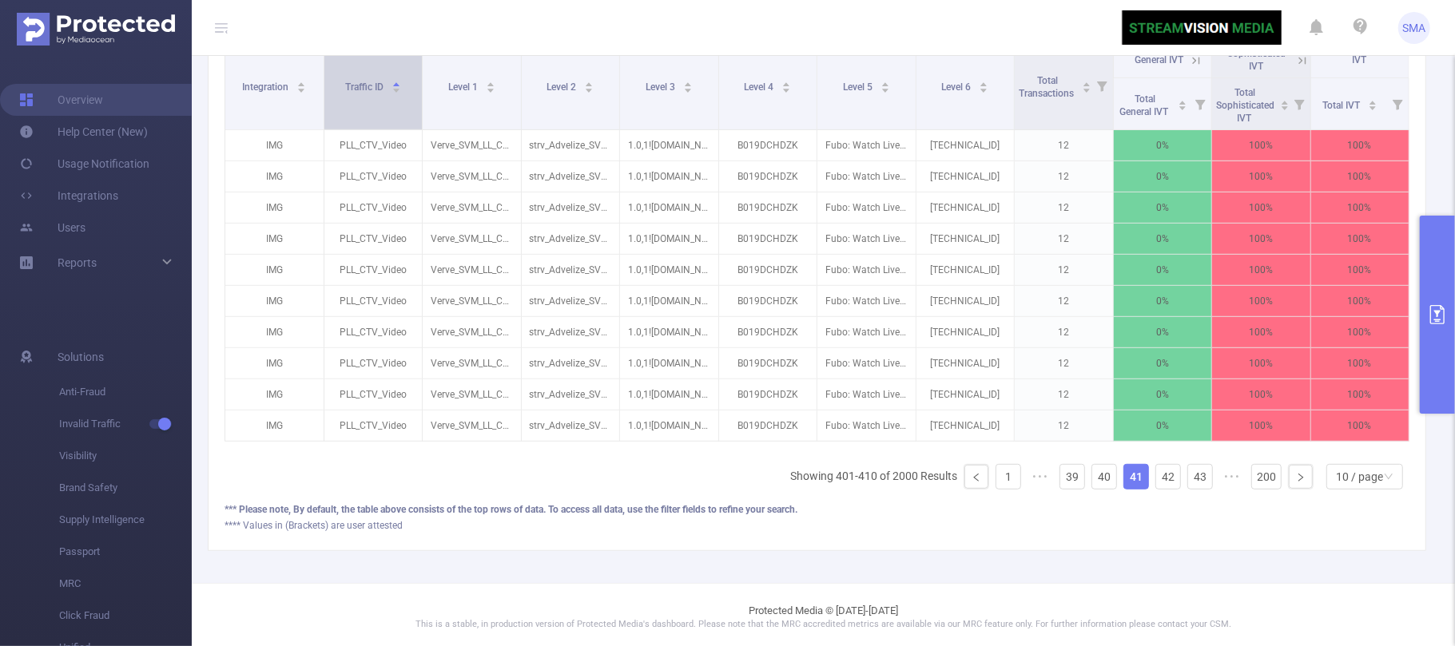
click at [395, 91] on icon "icon: caret-down" at bounding box center [396, 91] width 6 height 4
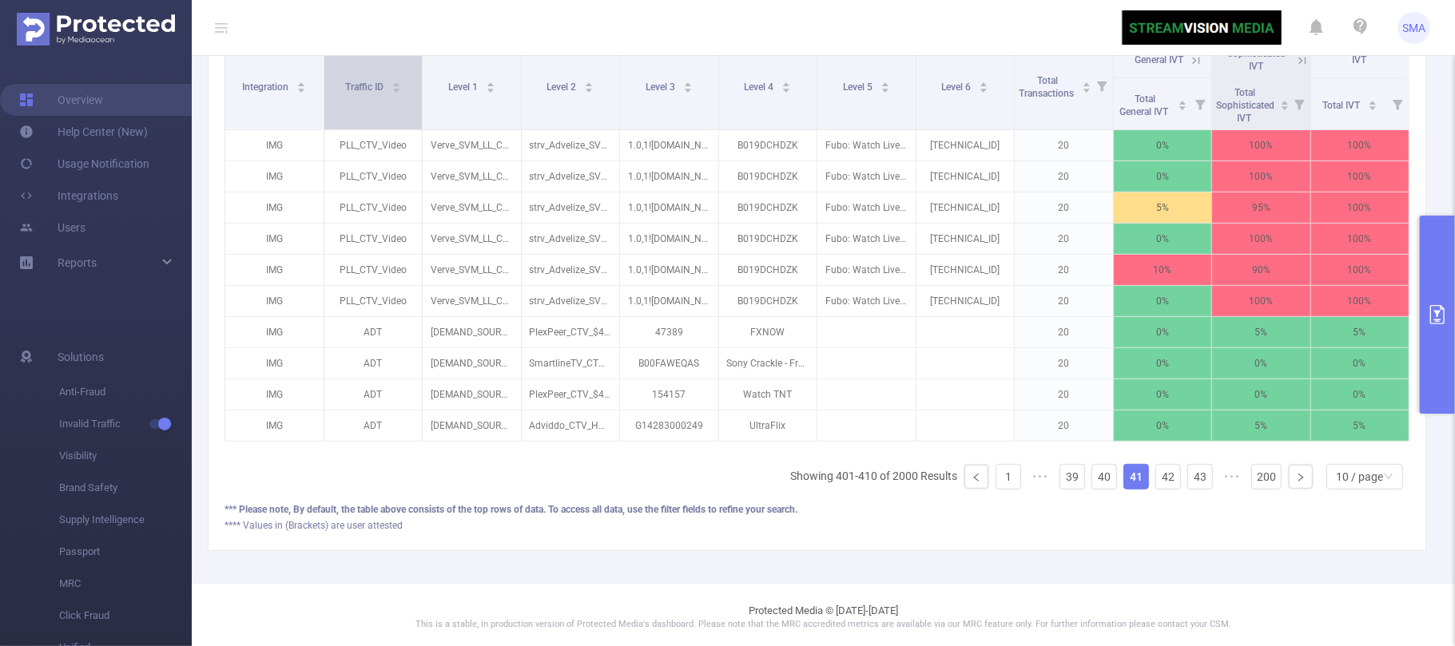
click at [400, 90] on div "Traffic ID" at bounding box center [373, 86] width 56 height 16
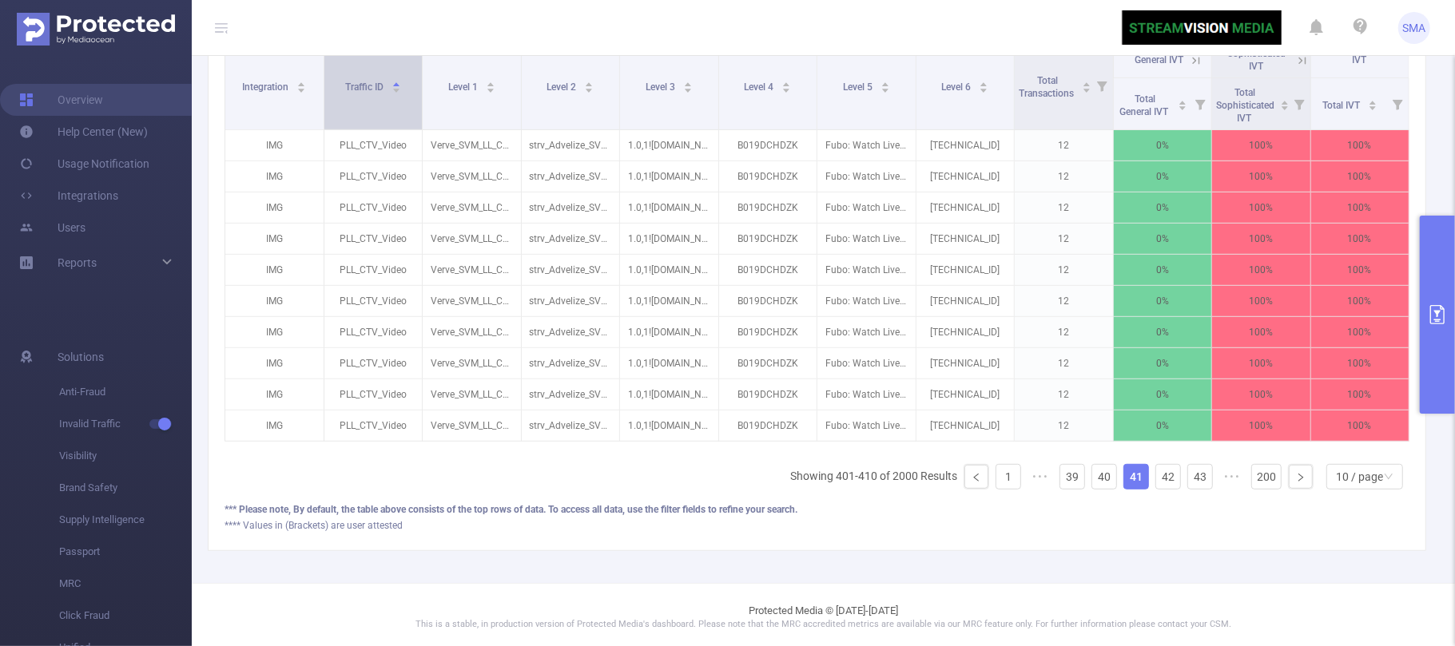
click at [395, 85] on icon "icon: caret-up" at bounding box center [396, 84] width 9 height 9
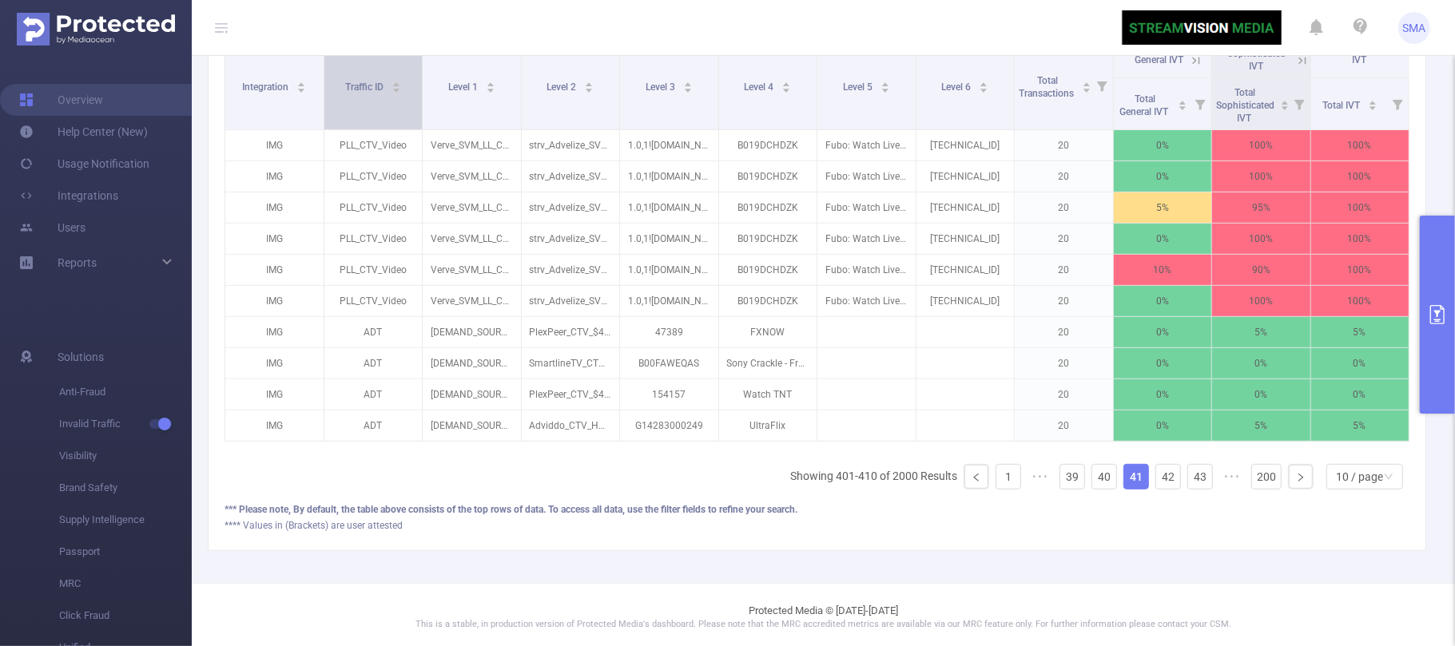
click at [395, 85] on icon "icon: caret-up" at bounding box center [396, 84] width 9 height 9
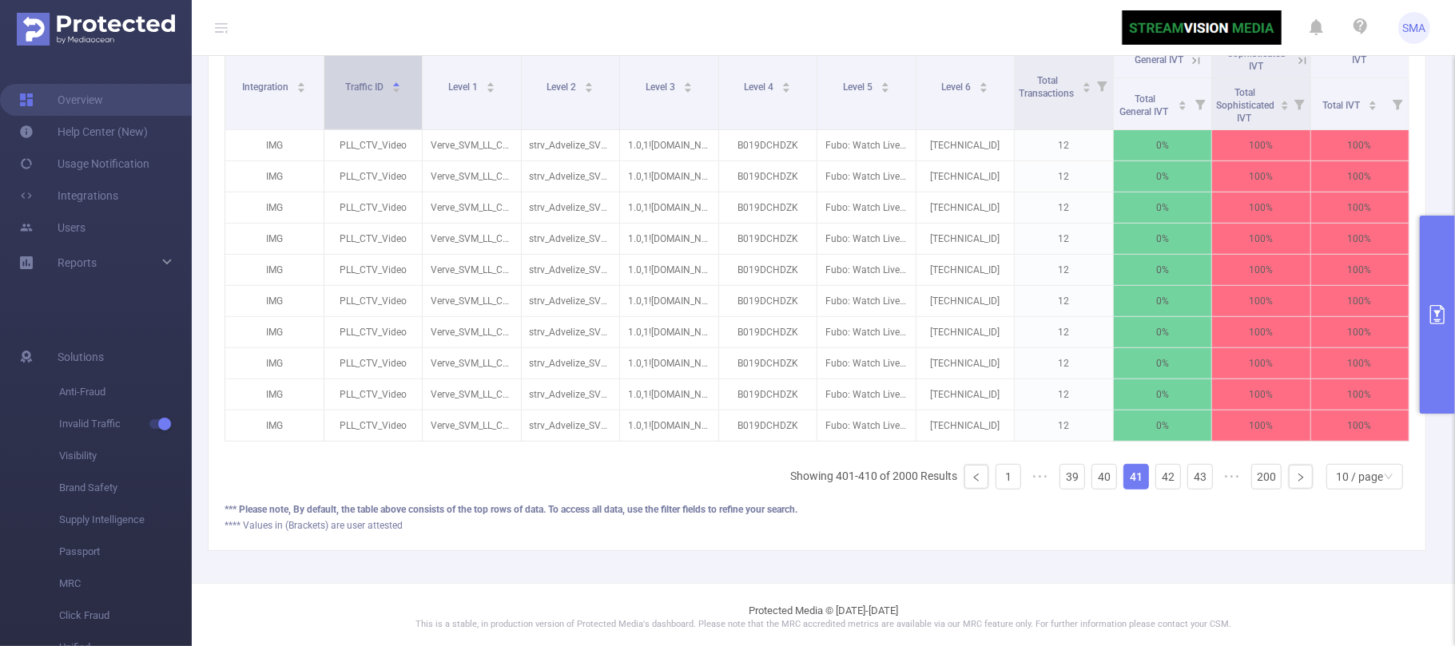
click at [395, 85] on icon "icon: caret-up" at bounding box center [396, 84] width 9 height 9
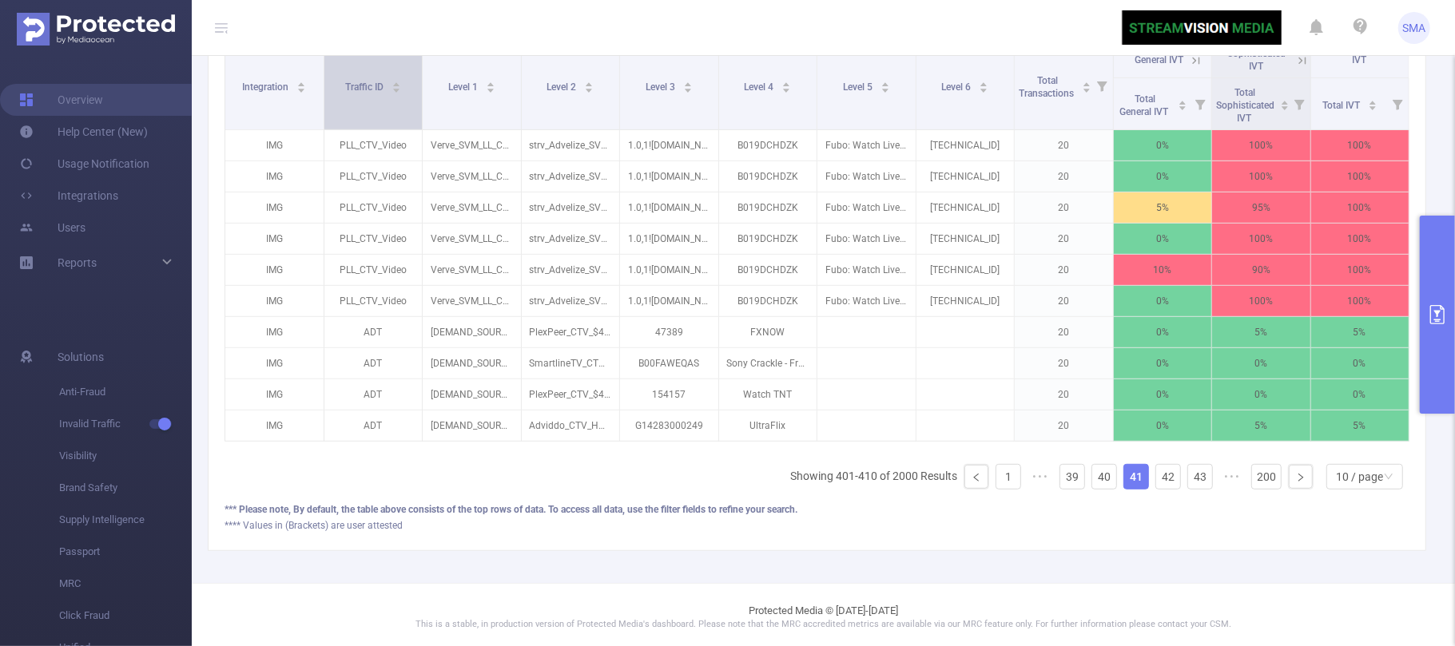
click at [395, 85] on icon "icon: caret-up" at bounding box center [396, 84] width 9 height 9
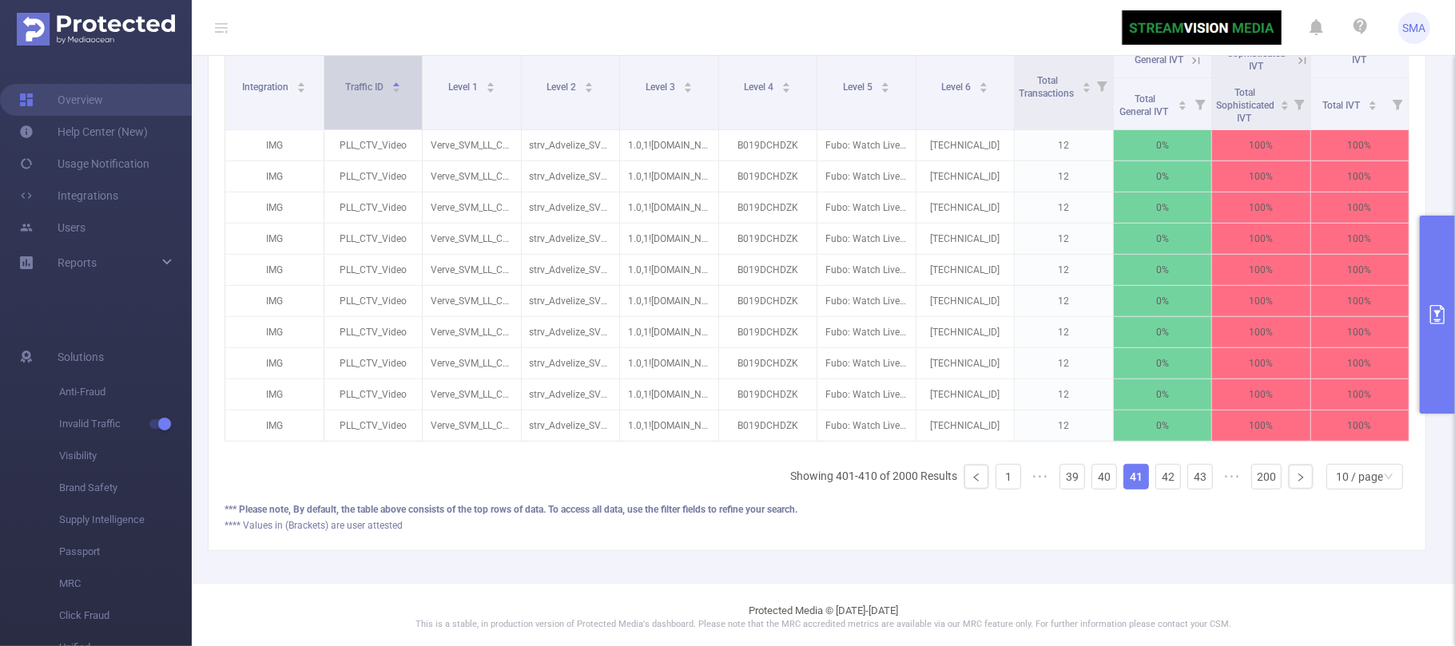
click at [395, 85] on icon "icon: caret-up" at bounding box center [396, 84] width 9 height 9
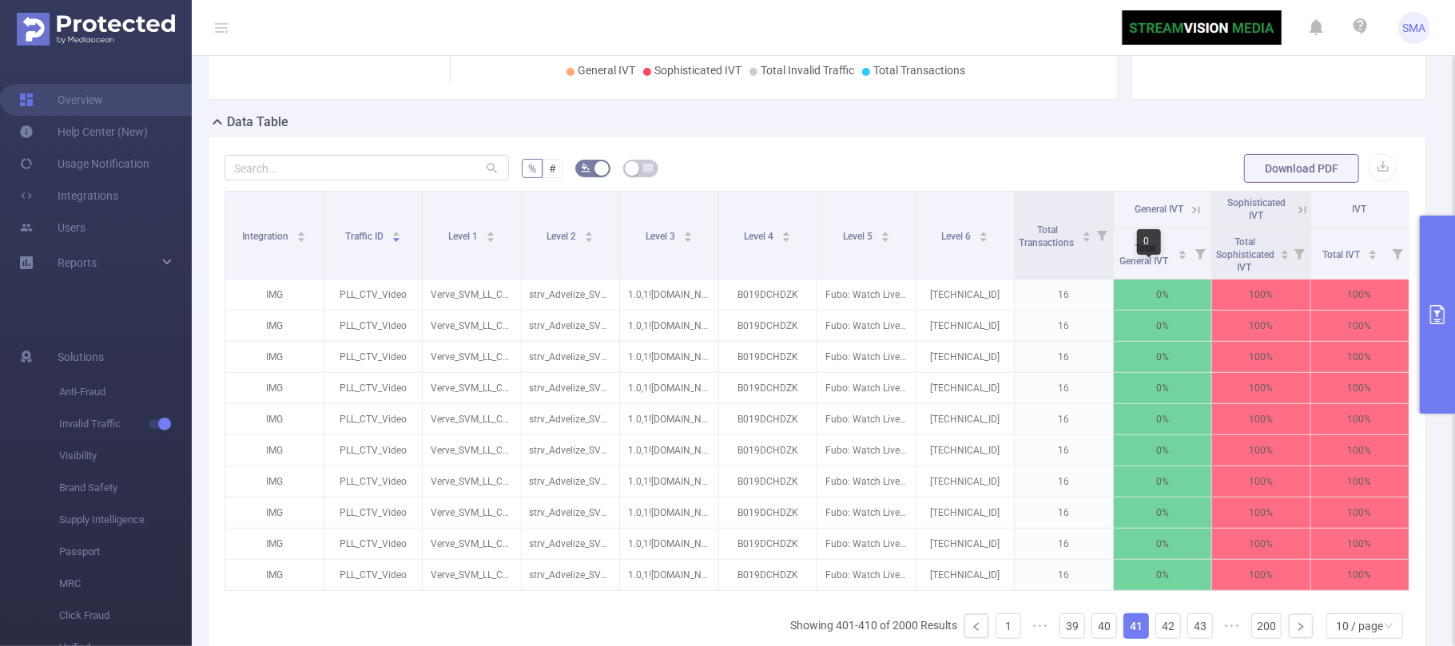
scroll to position [170, 0]
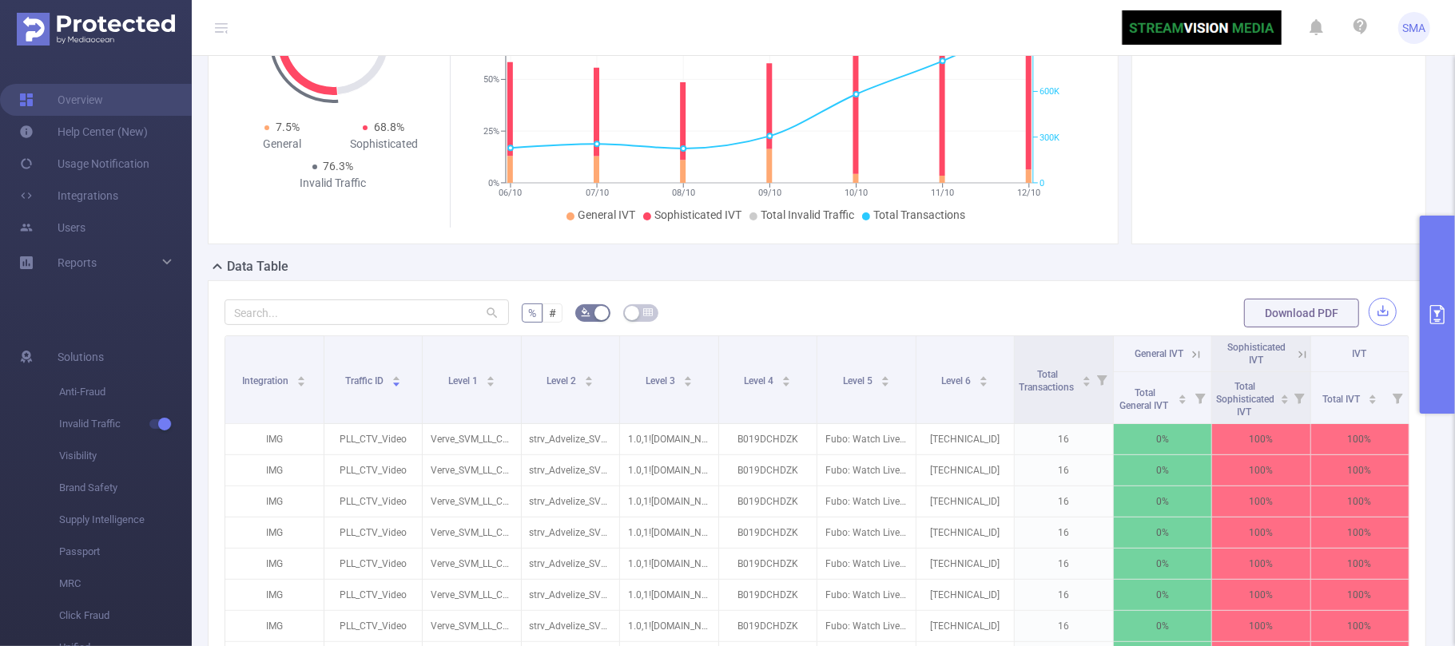
click at [1370, 314] on button "button" at bounding box center [1383, 312] width 28 height 28
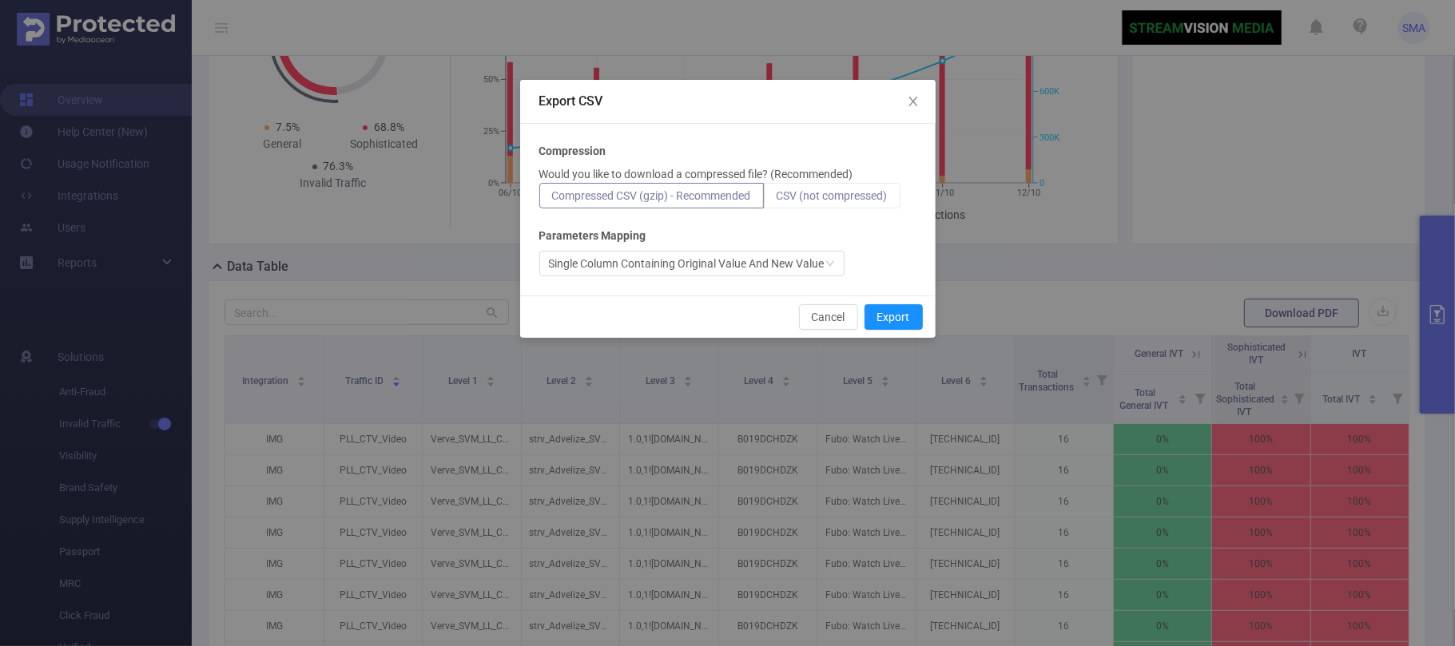
click at [869, 190] on span "CSV (not compressed)" at bounding box center [832, 195] width 111 height 13
click at [777, 200] on input "CSV (not compressed)" at bounding box center [777, 200] width 0 height 0
click at [897, 315] on button "Export" at bounding box center [894, 317] width 58 height 26
